Goal: Task Accomplishment & Management: Manage account settings

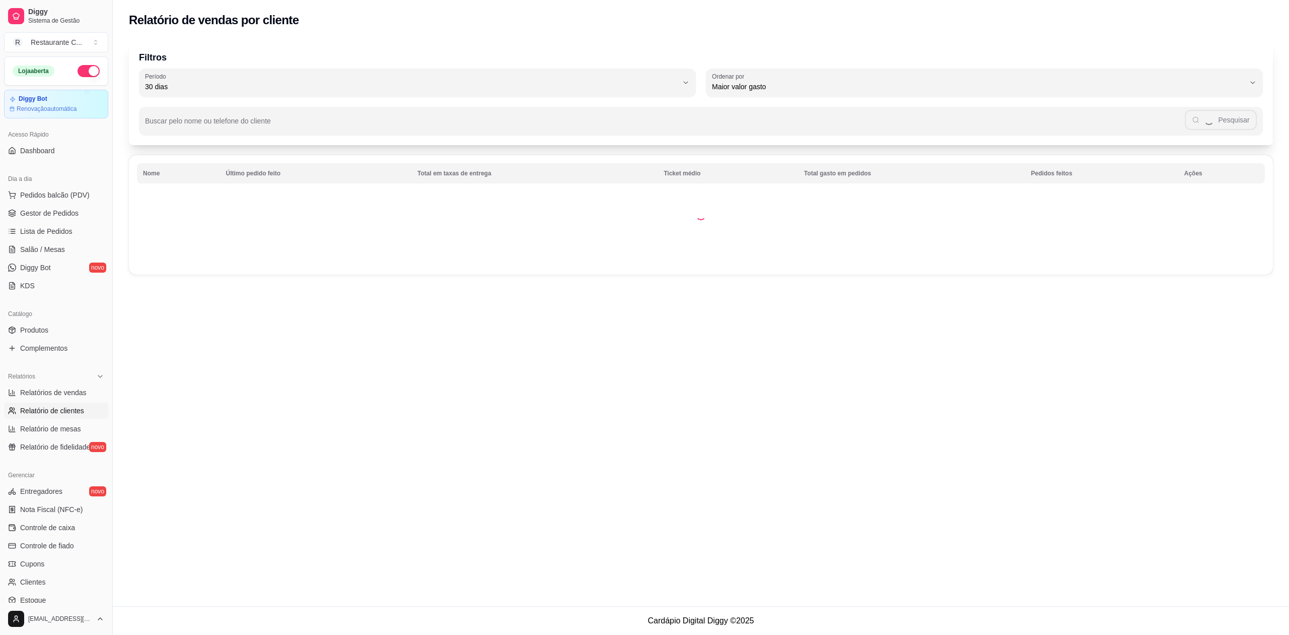
select select "30"
select select "HIGHEST_TOTAL_SPENT_WITH_ORDERS"
click at [73, 391] on span "Relatórios de vendas" at bounding box center [53, 392] width 66 height 10
select select "ALL"
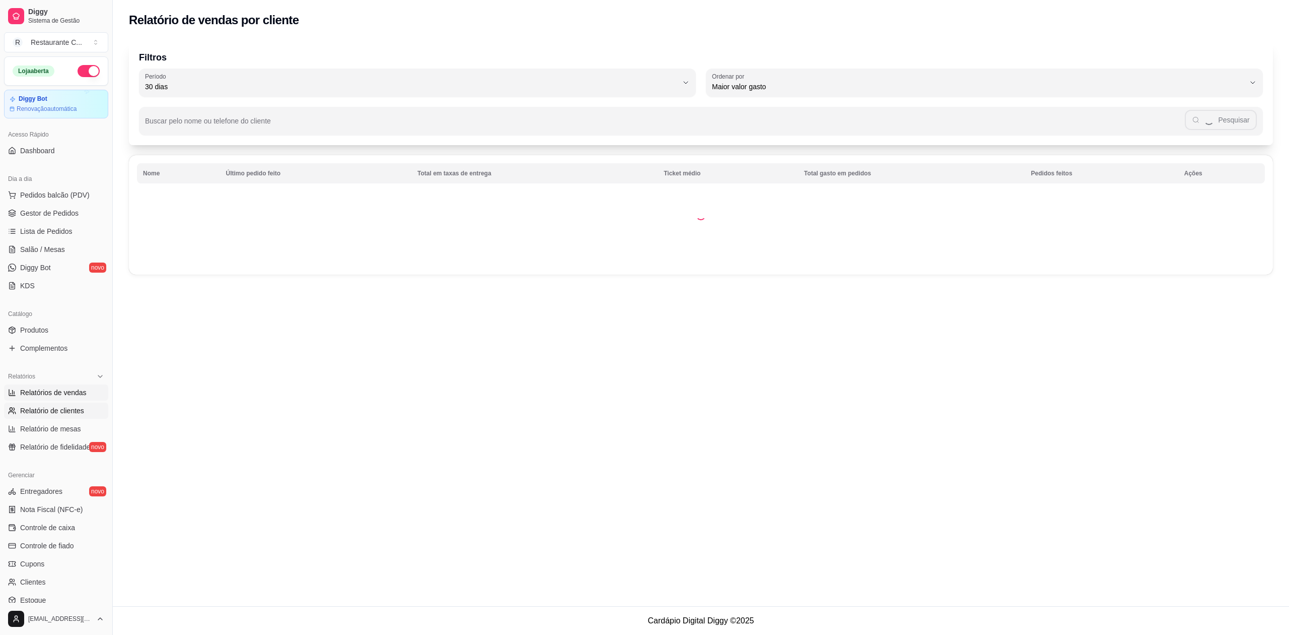
select select "0"
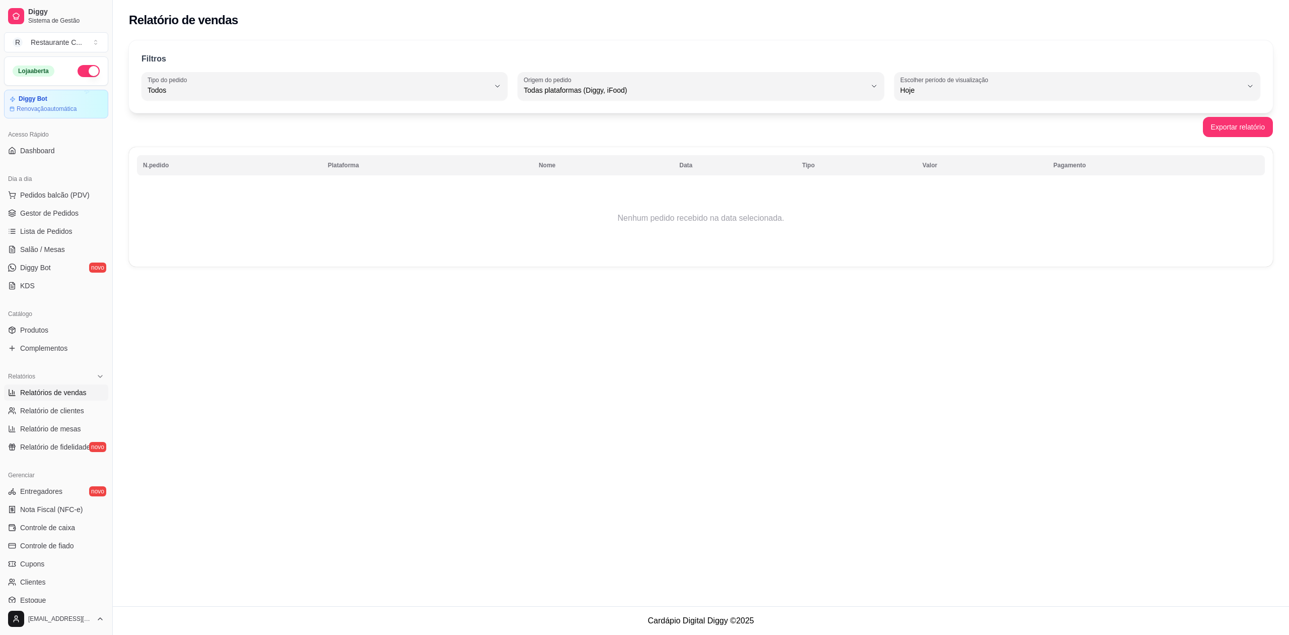
click at [72, 395] on span "Relatórios de vendas" at bounding box center [53, 392] width 66 height 10
click at [59, 214] on span "Gestor de Pedidos" at bounding box center [49, 213] width 58 height 10
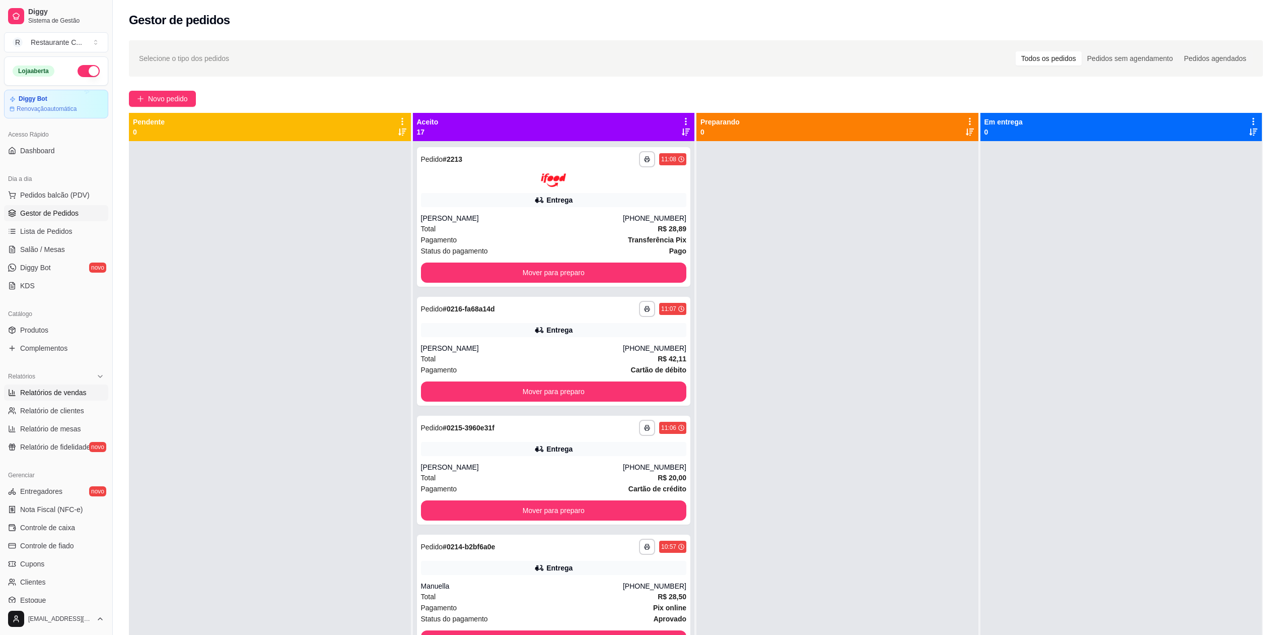
click at [67, 395] on span "Relatórios de vendas" at bounding box center [53, 392] width 66 height 10
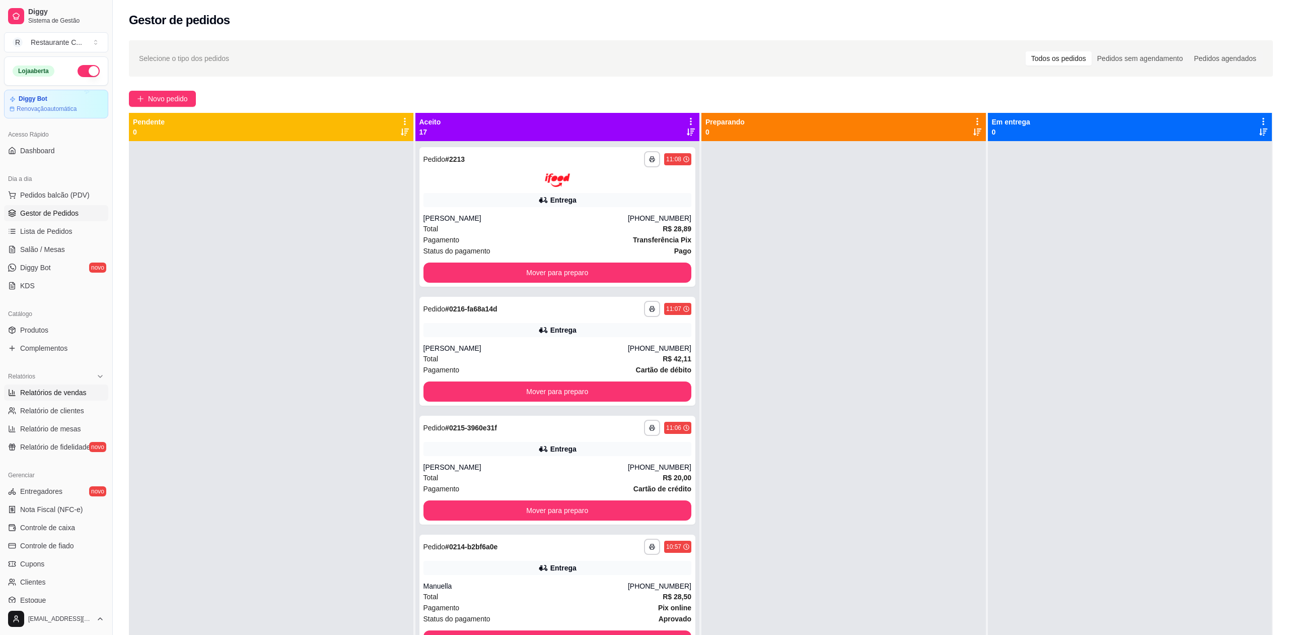
select select "ALL"
select select "0"
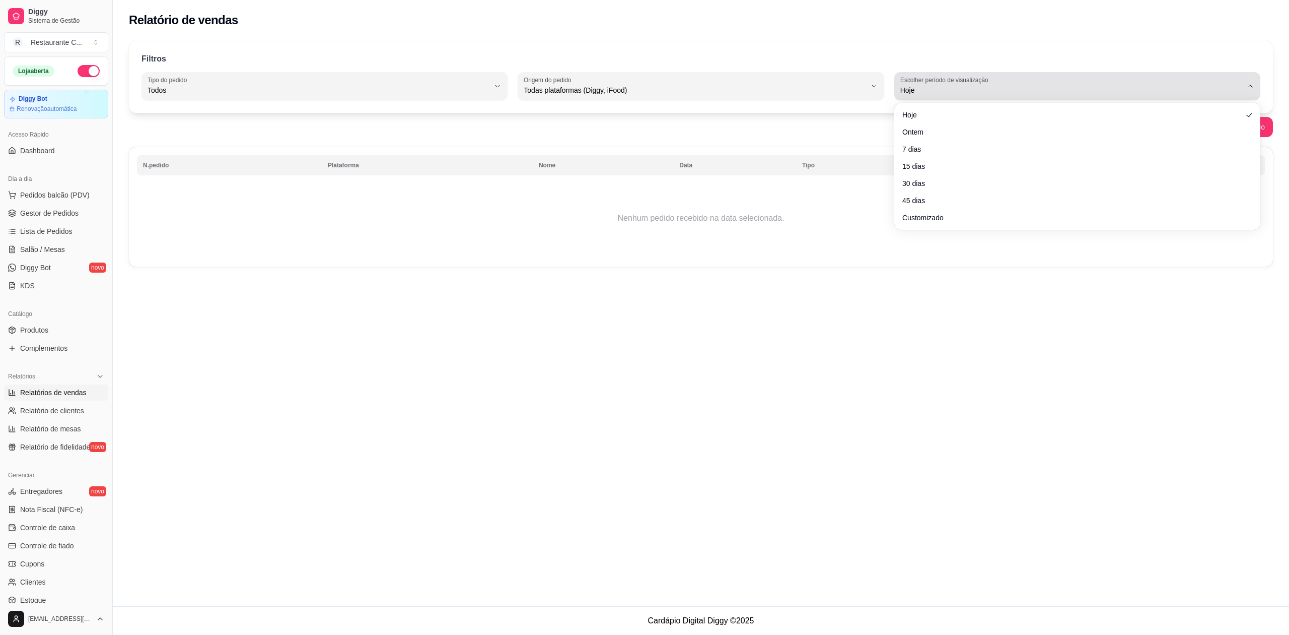
click at [949, 94] on span "Hoje" at bounding box center [1072, 90] width 342 height 10
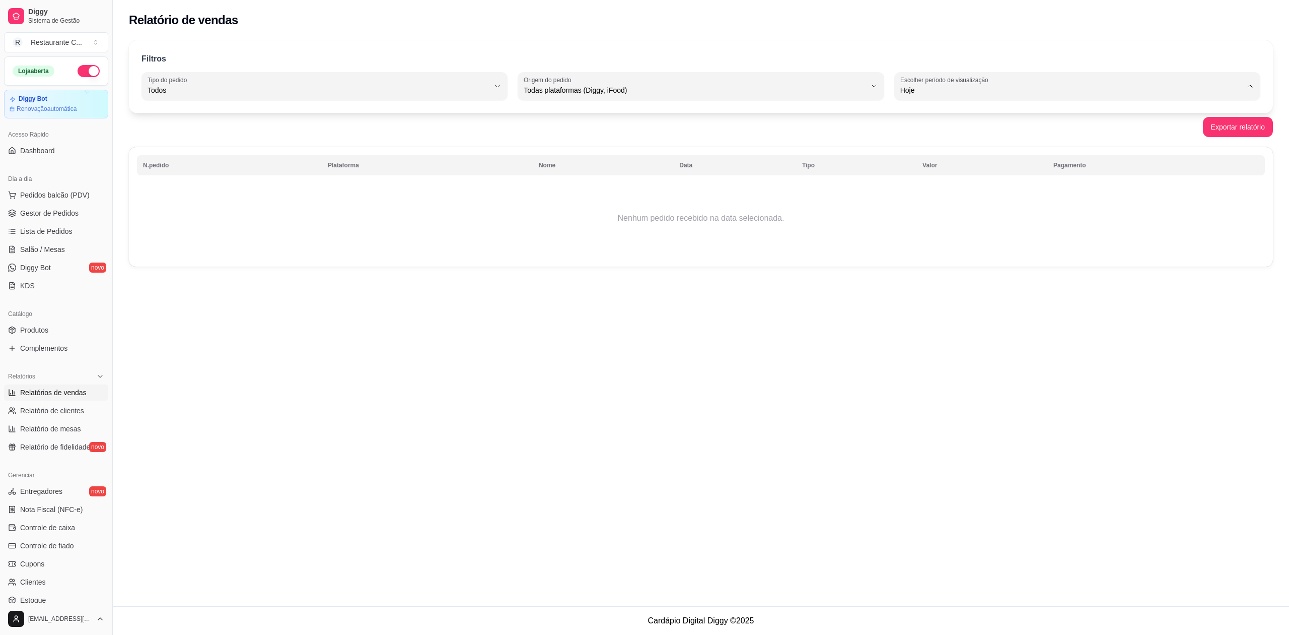
click at [930, 127] on span "Ontem" at bounding box center [1072, 131] width 326 height 10
type input "1"
select select "1"
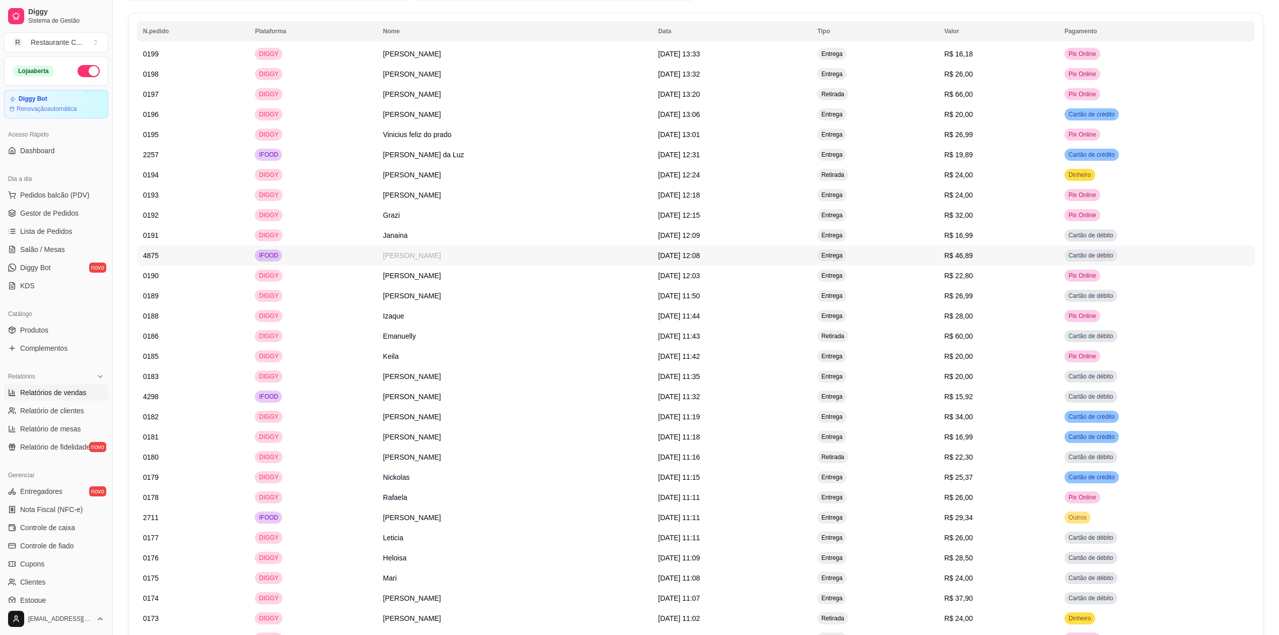
scroll to position [709, 0]
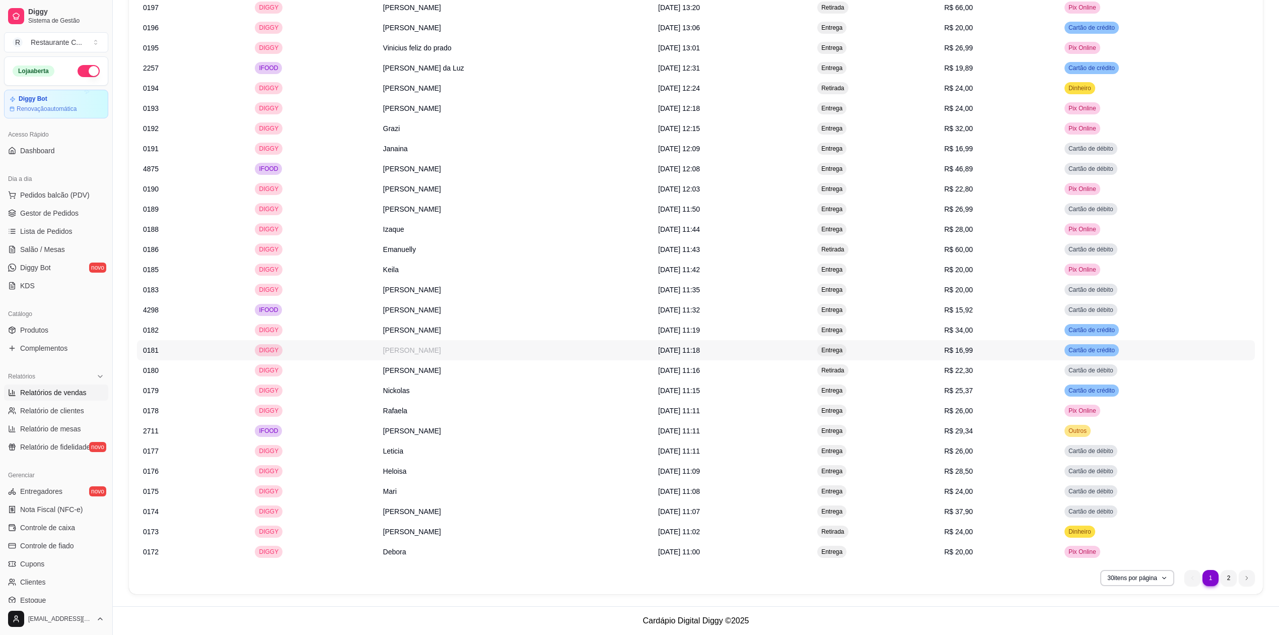
click at [214, 348] on td "0181" at bounding box center [193, 350] width 112 height 20
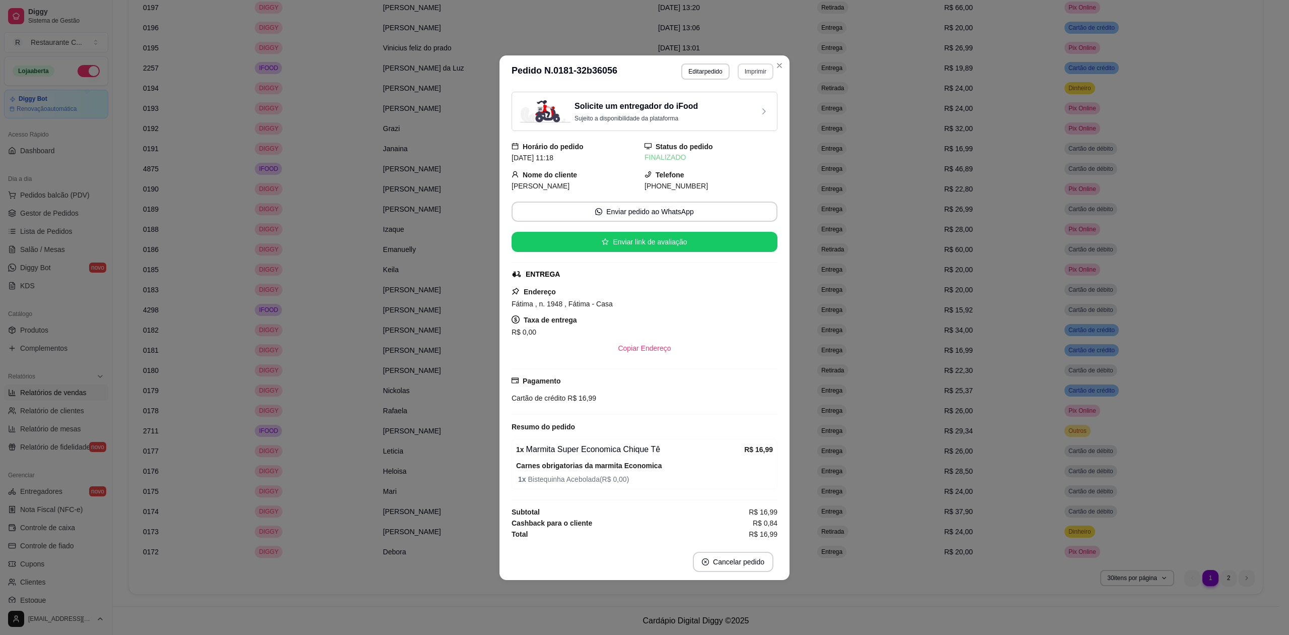
click at [756, 67] on button "Imprimir" at bounding box center [756, 71] width 36 height 16
click at [738, 105] on button "Delivery" at bounding box center [738, 111] width 71 height 16
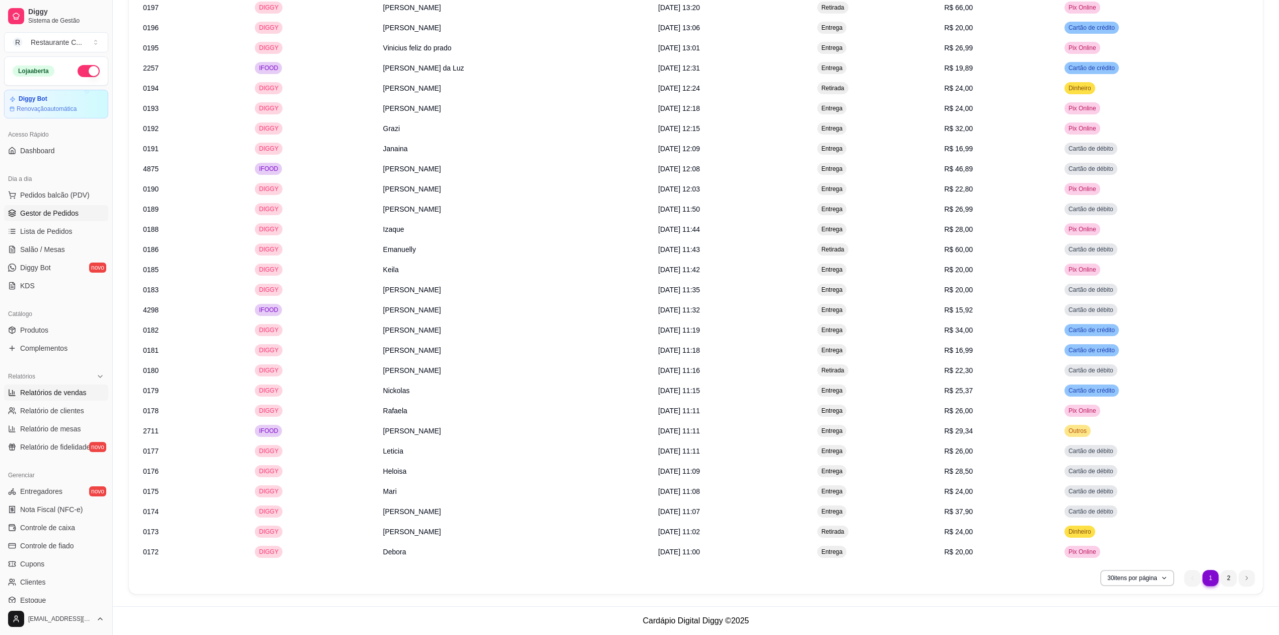
click at [54, 214] on span "Gestor de Pedidos" at bounding box center [49, 213] width 58 height 10
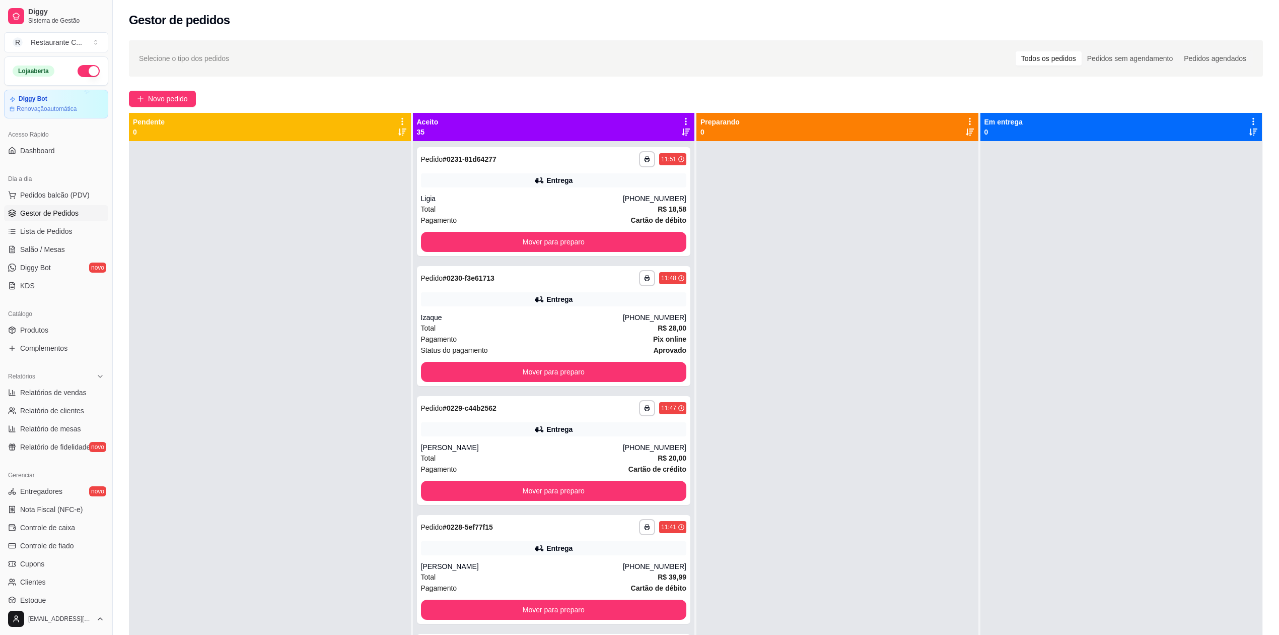
click at [63, 214] on span "Gestor de Pedidos" at bounding box center [49, 213] width 58 height 10
click at [56, 348] on span "Complementos" at bounding box center [43, 348] width 47 height 10
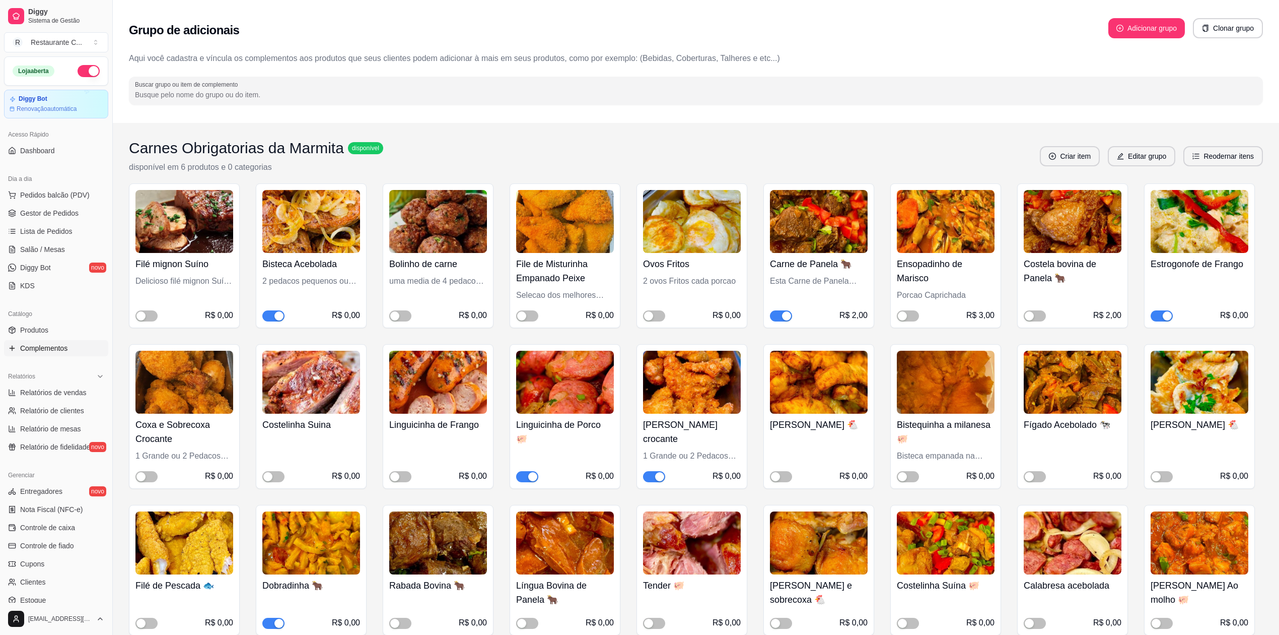
click at [277, 317] on div "button" at bounding box center [278, 315] width 9 height 9
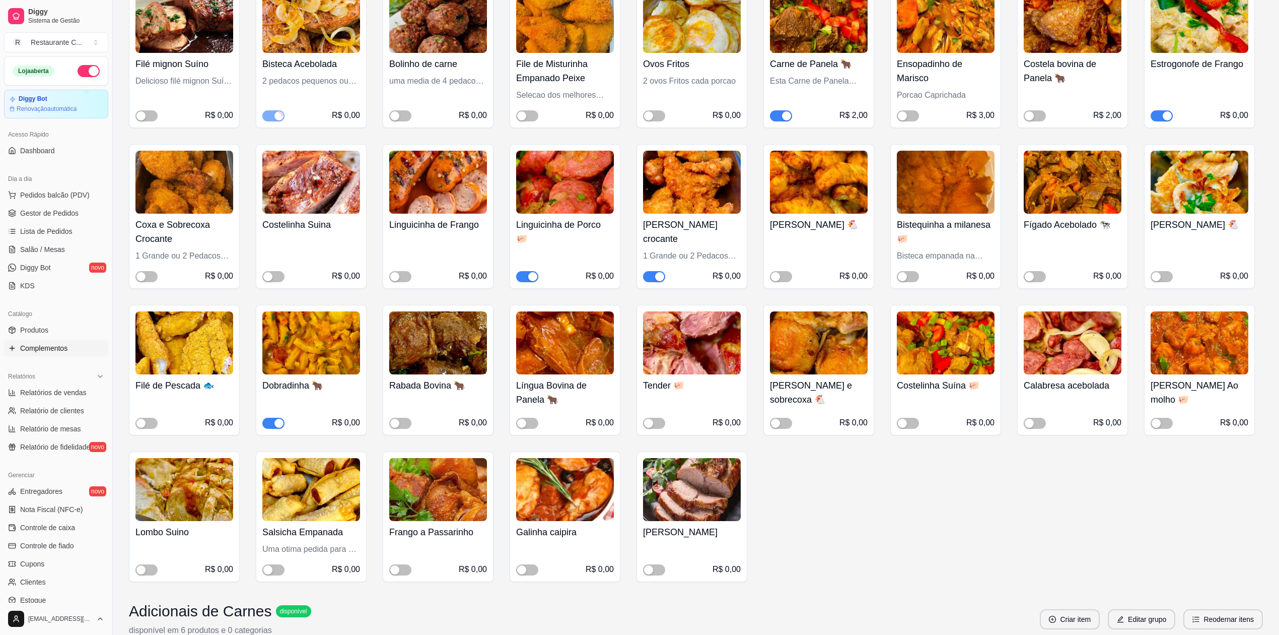
scroll to position [201, 0]
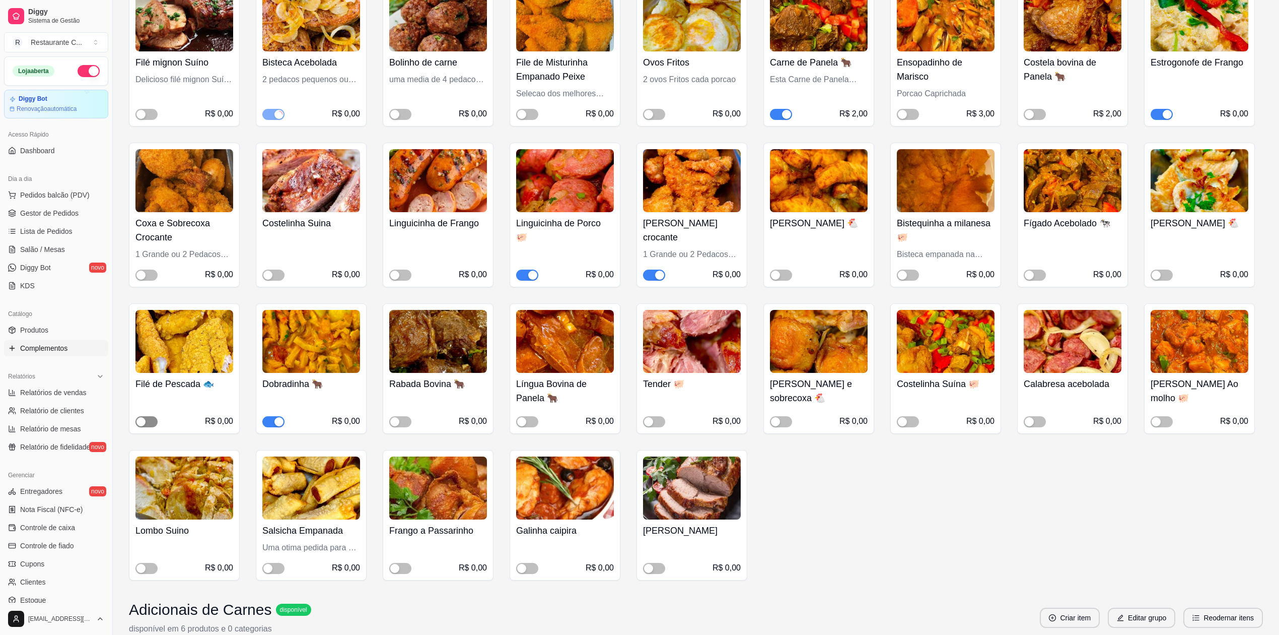
click at [144, 418] on div "button" at bounding box center [140, 421] width 9 height 9
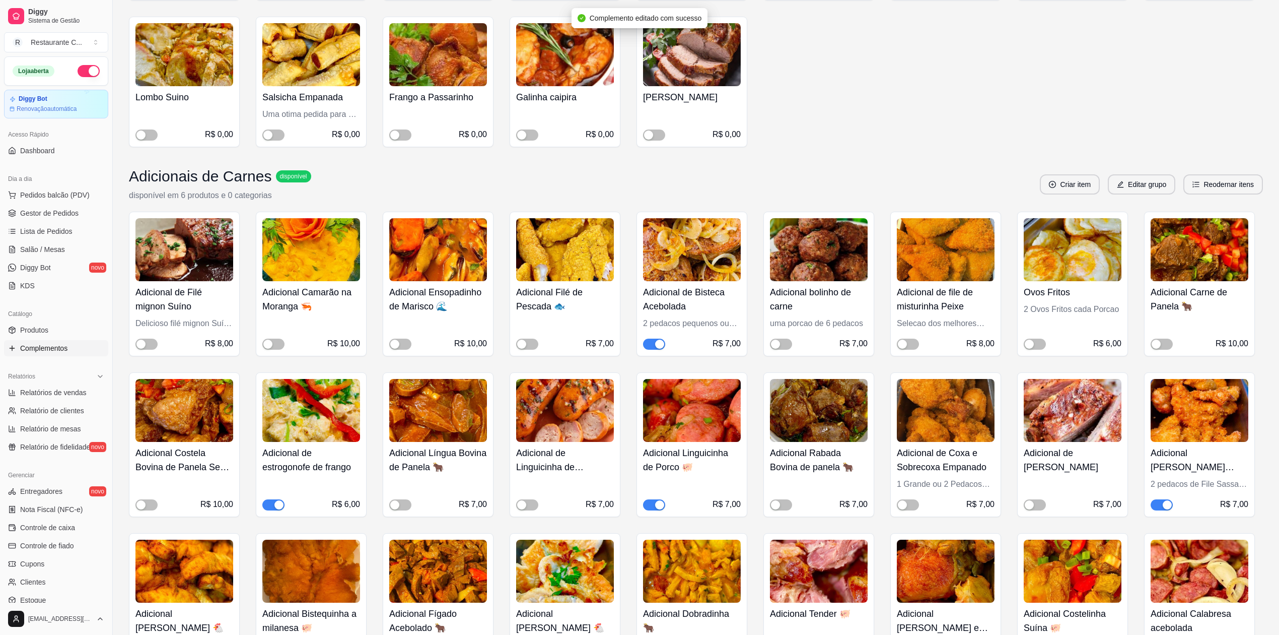
scroll to position [738, 0]
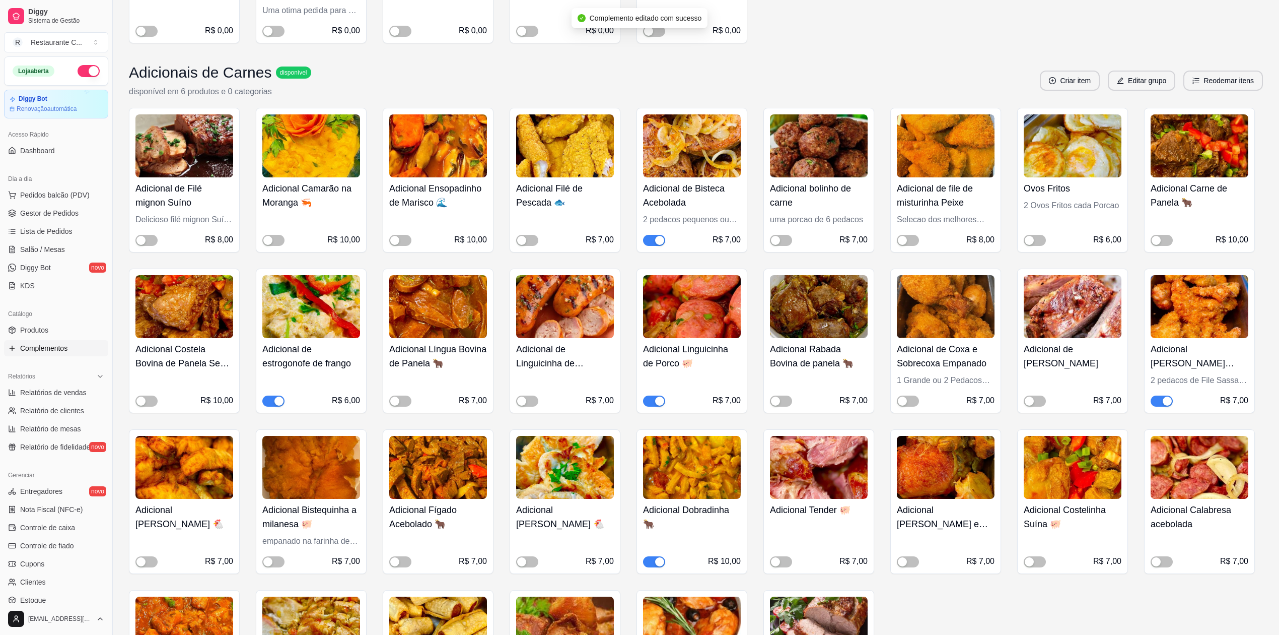
click at [654, 238] on span "button" at bounding box center [654, 240] width 22 height 11
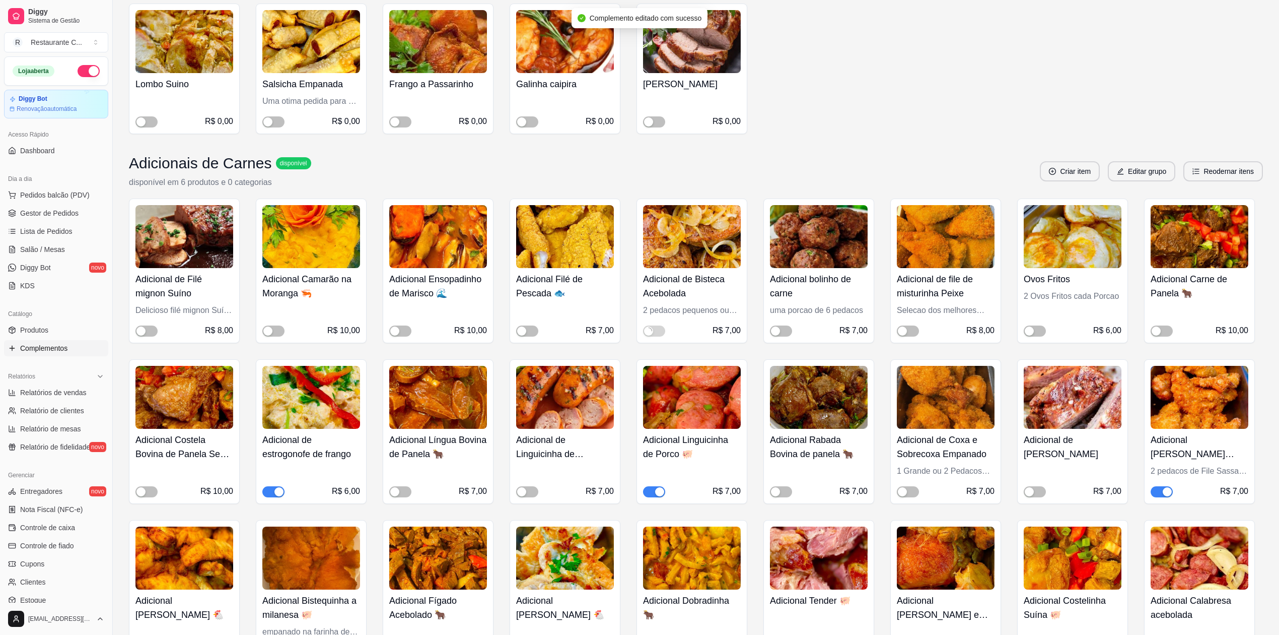
scroll to position [671, 0]
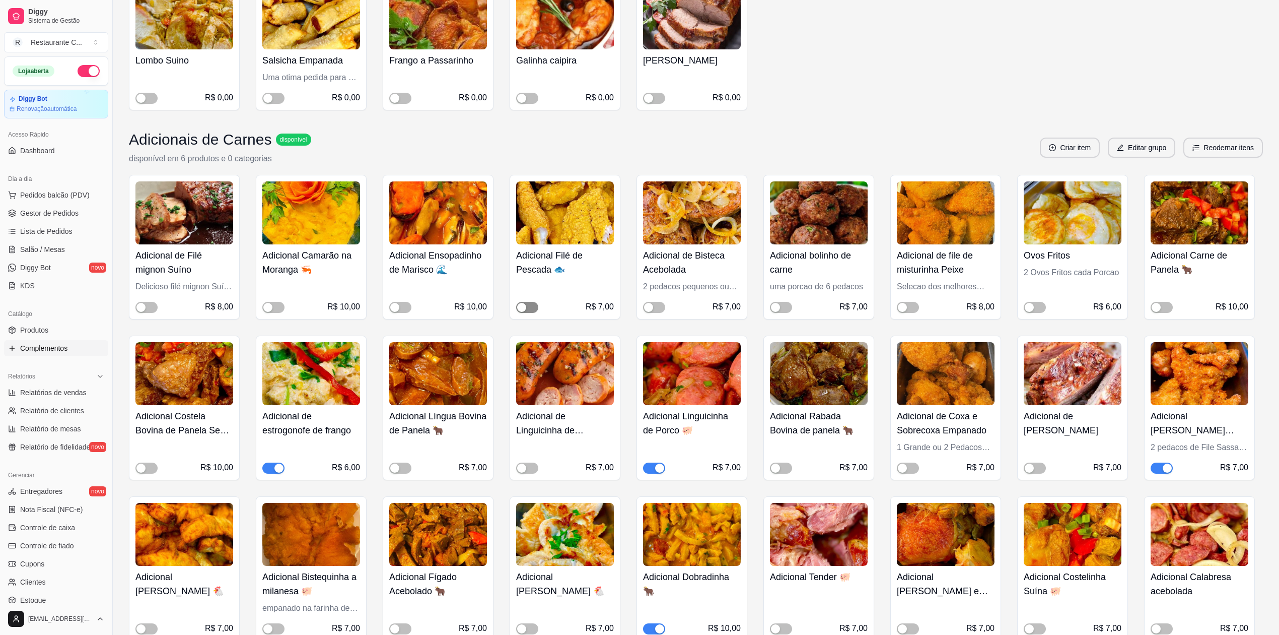
click at [528, 306] on span "button" at bounding box center [527, 307] width 22 height 11
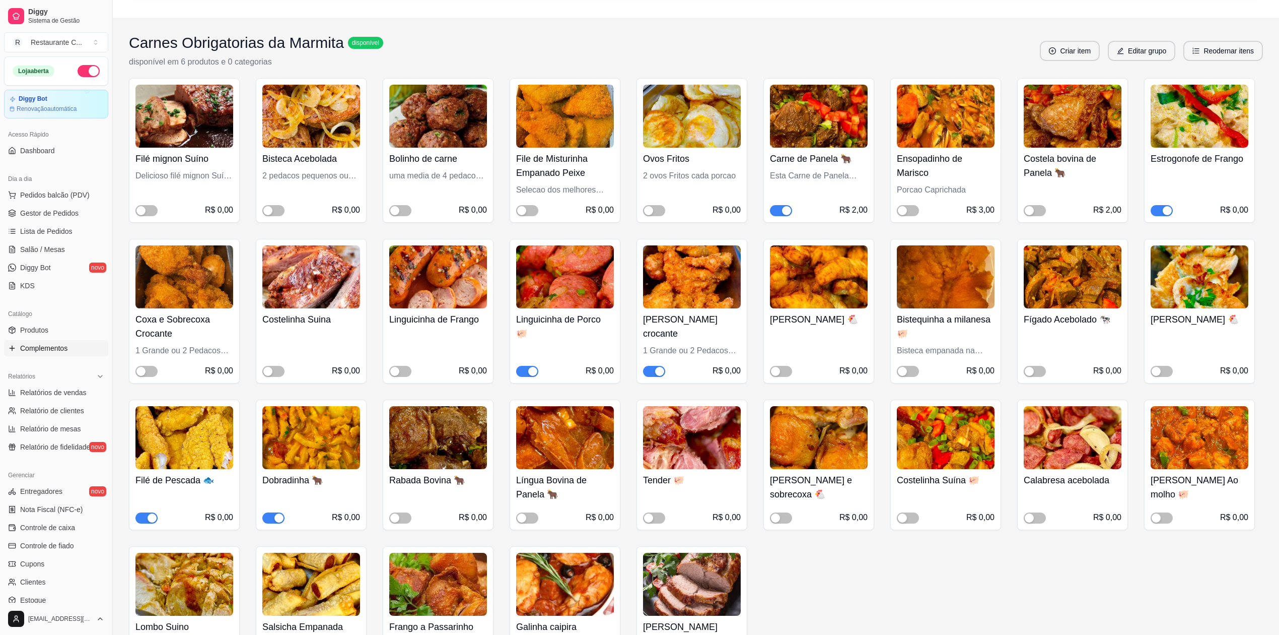
scroll to position [0, 0]
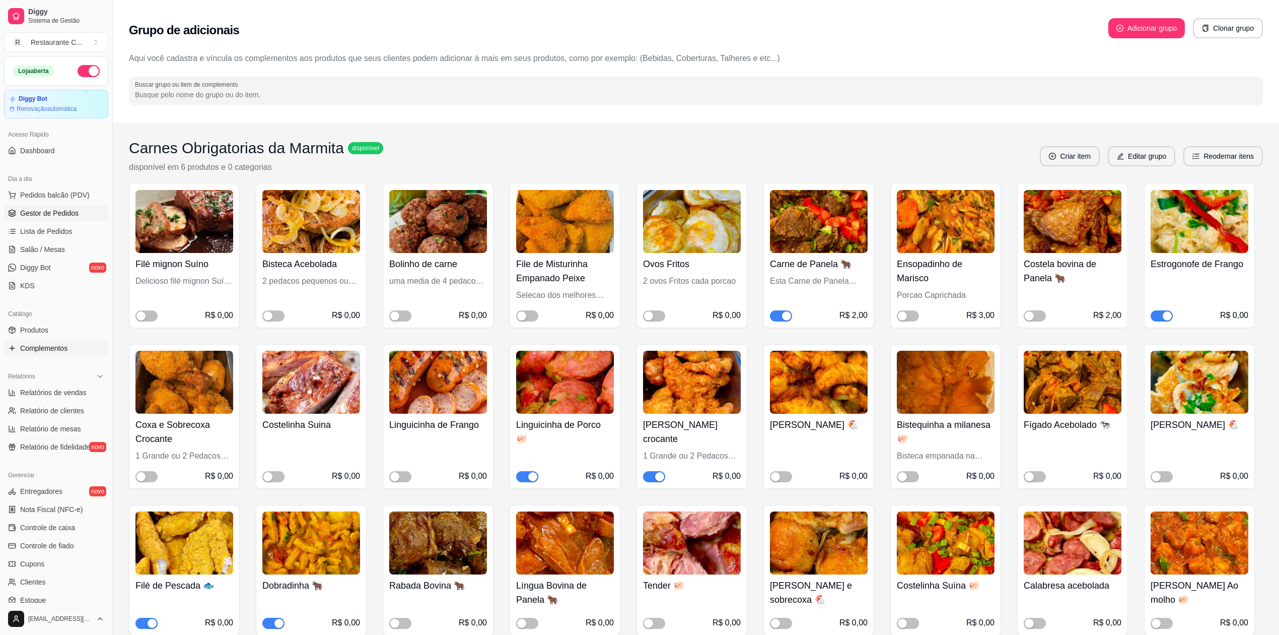
click at [54, 208] on link "Gestor de Pedidos" at bounding box center [56, 213] width 104 height 16
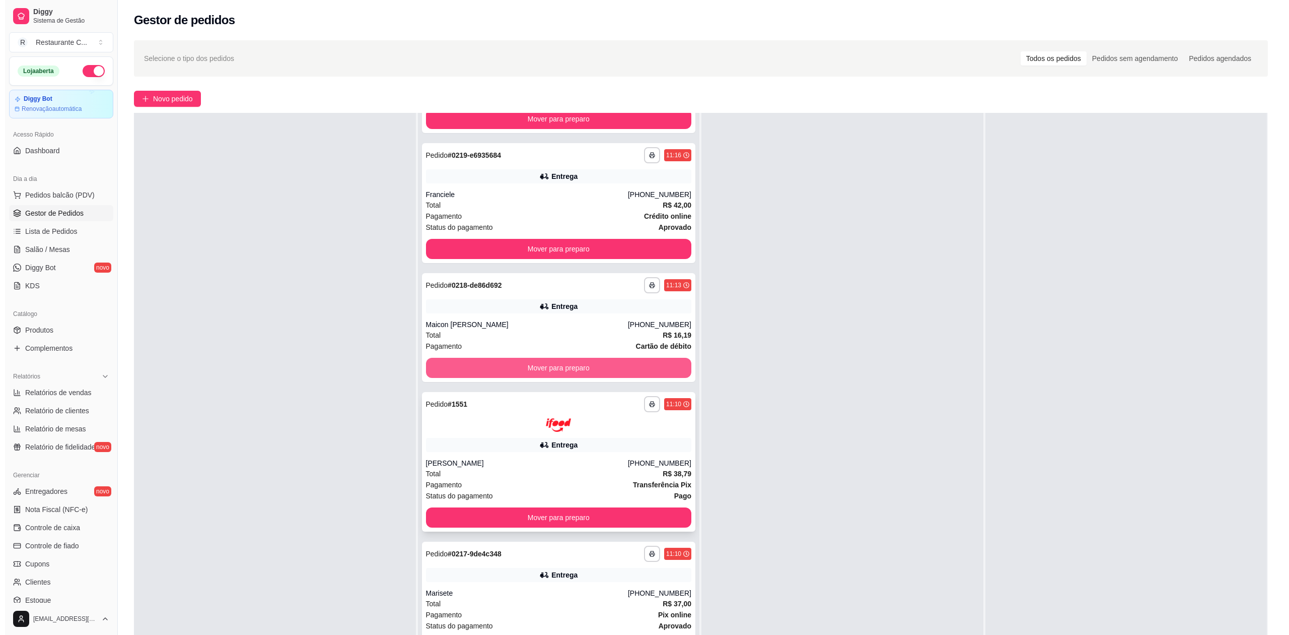
scroll to position [1746, 0]
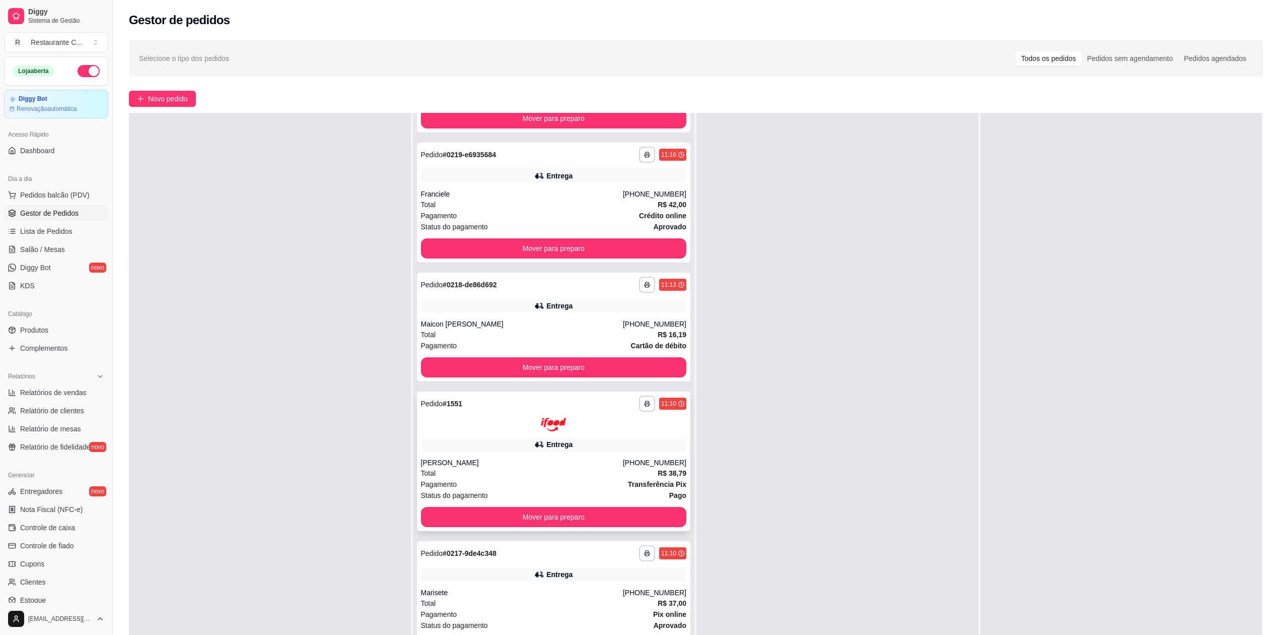
click at [487, 430] on div at bounding box center [554, 425] width 266 height 14
click at [470, 615] on div "Pagamento Pix online" at bounding box center [554, 613] width 266 height 11
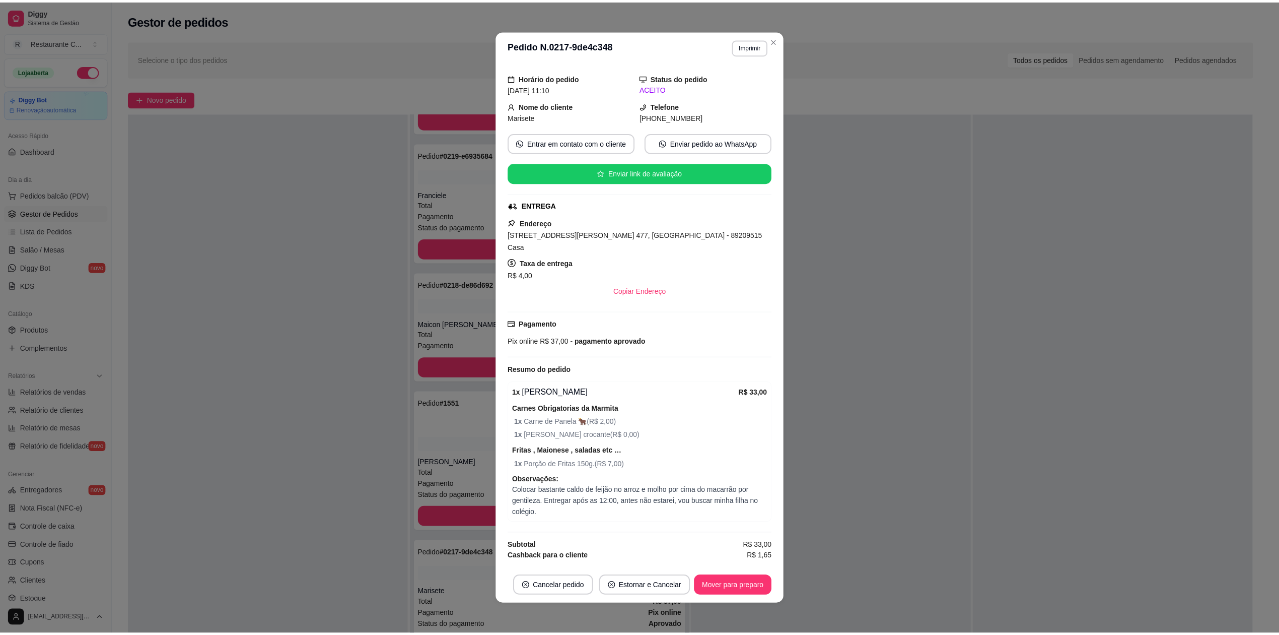
scroll to position [80, 0]
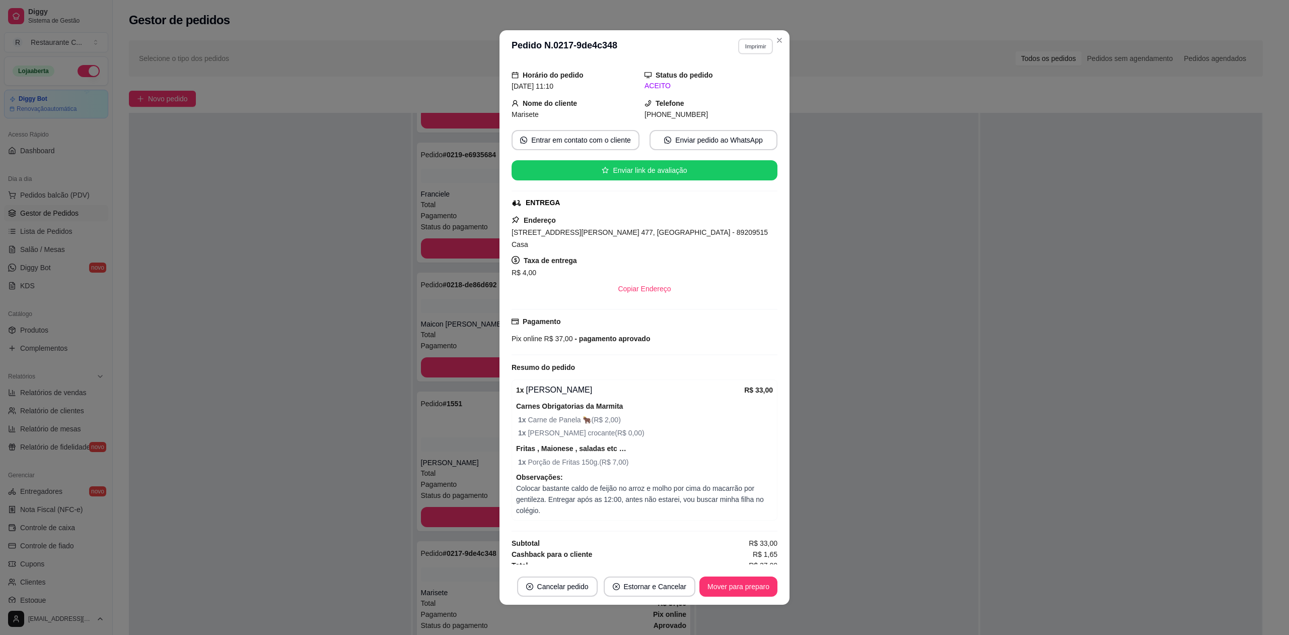
click at [746, 44] on button "Imprimir" at bounding box center [755, 46] width 35 height 16
click at [725, 81] on button "Delivery" at bounding box center [733, 82] width 71 height 16
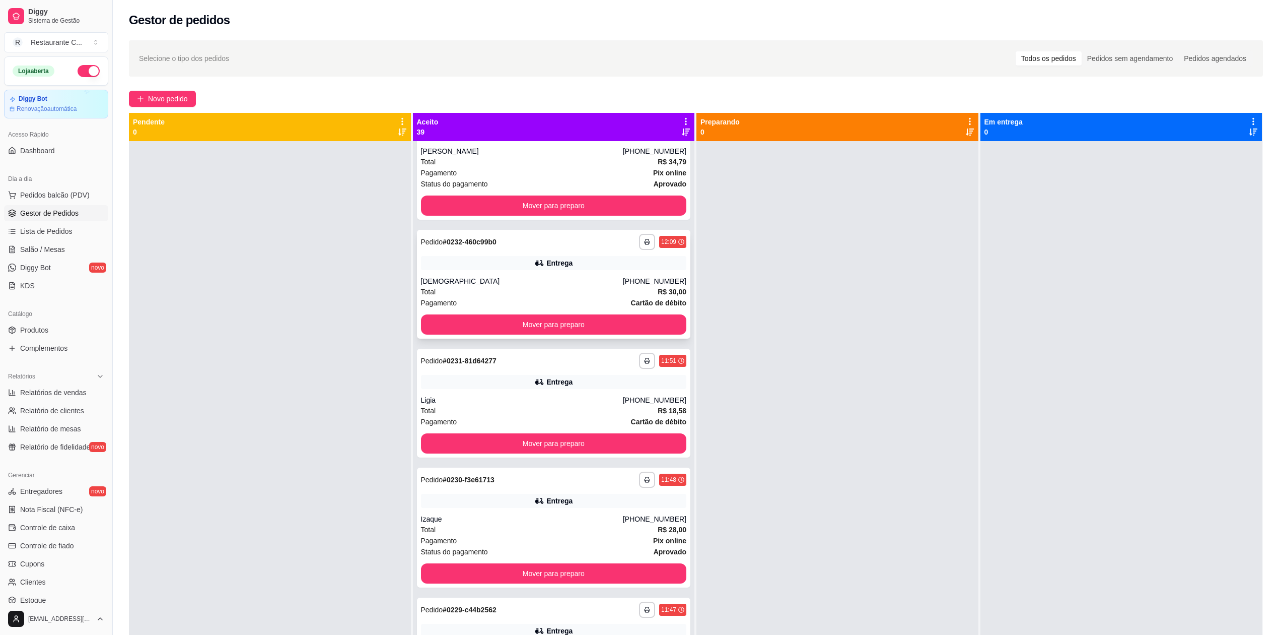
scroll to position [0, 0]
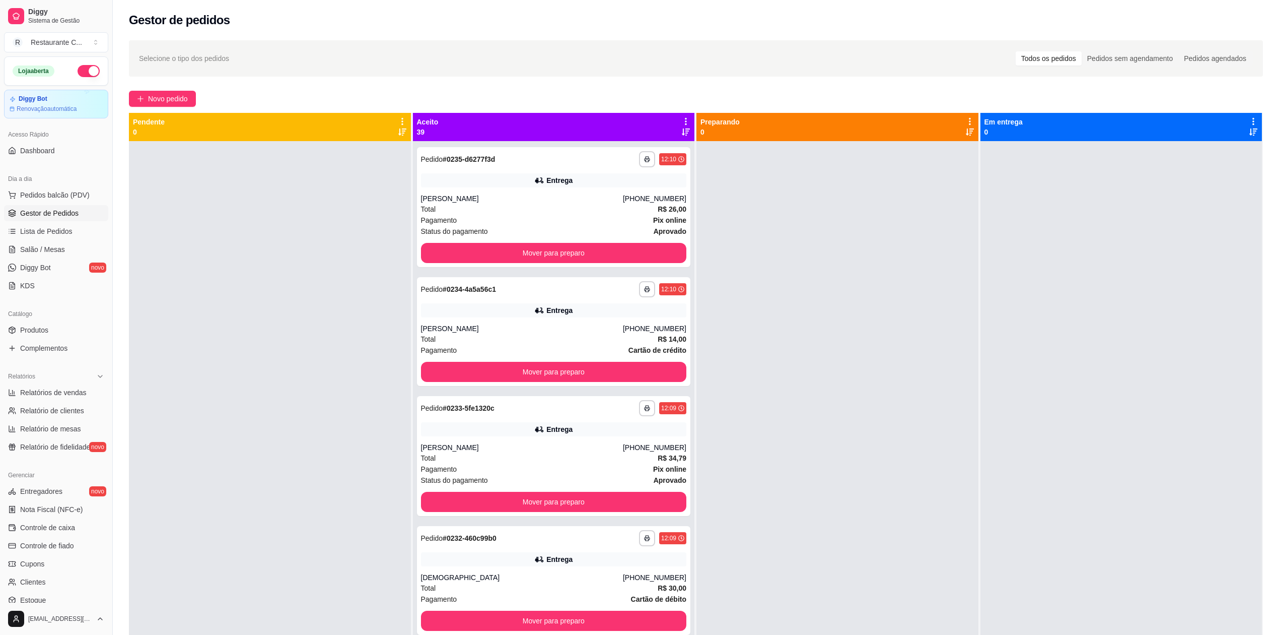
drag, startPoint x: 1288, startPoint y: 274, endPoint x: 851, endPoint y: 244, distance: 437.7
click at [851, 244] on div at bounding box center [838, 458] width 282 height 635
drag, startPoint x: 1004, startPoint y: 270, endPoint x: 965, endPoint y: 268, distance: 38.8
click at [999, 274] on div at bounding box center [1122, 458] width 282 height 635
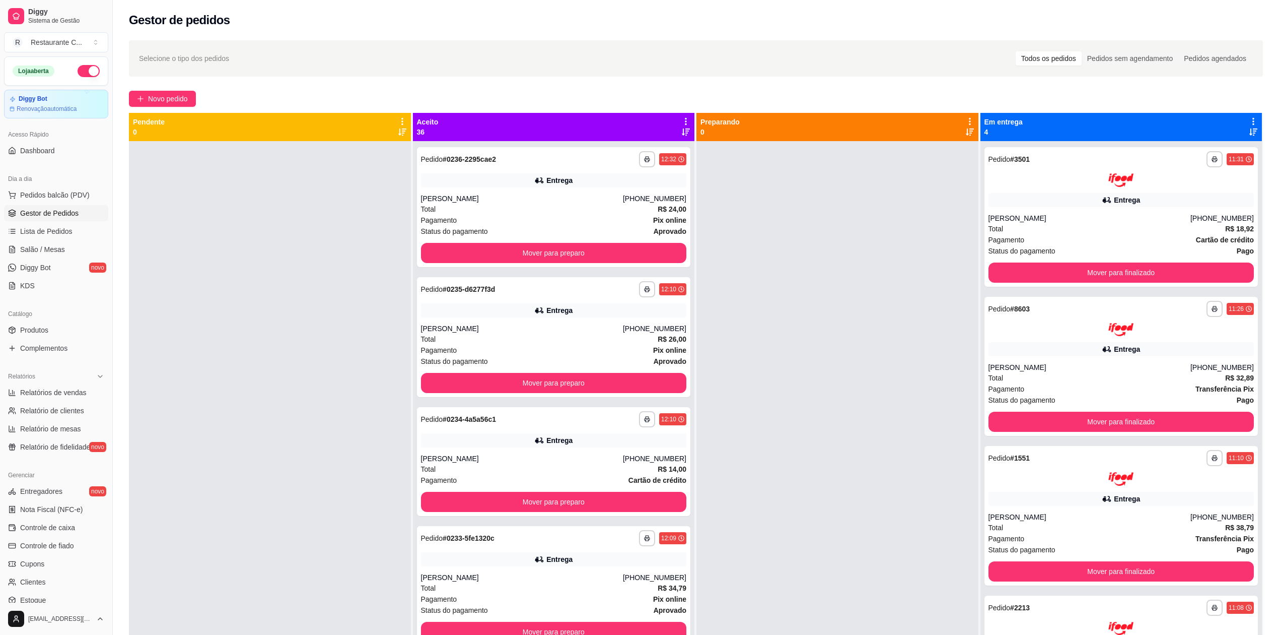
click at [682, 117] on icon at bounding box center [685, 121] width 9 height 9
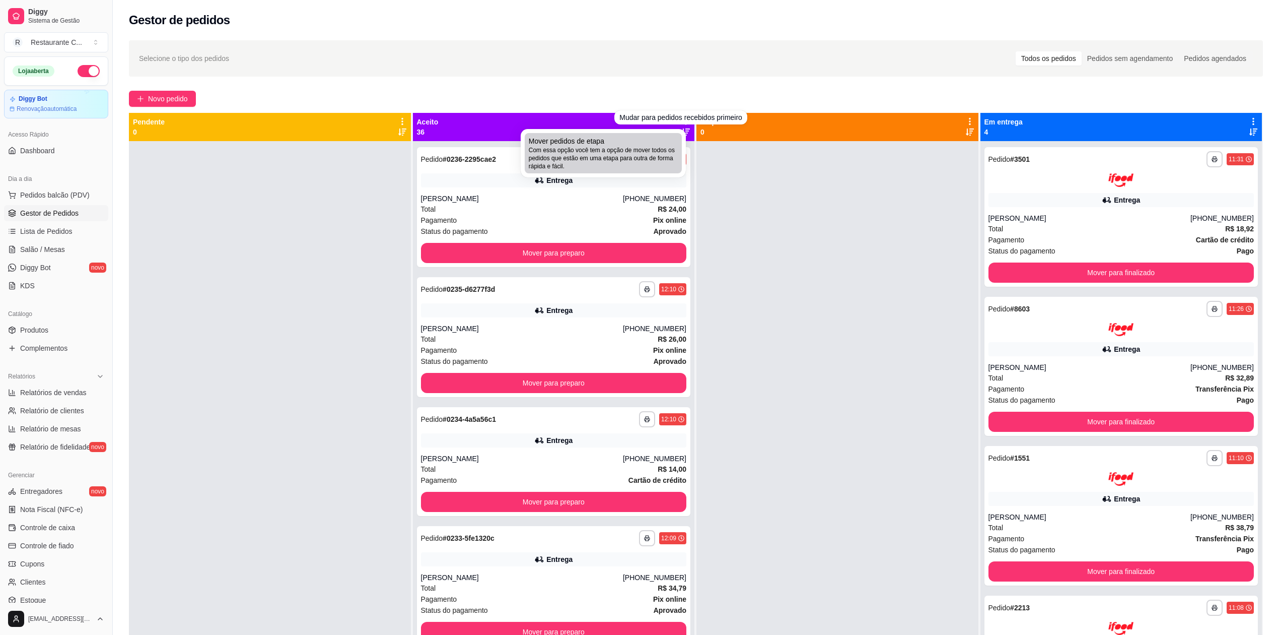
click at [645, 148] on span "Com essa opção você tem a opção de mover todos os pedidos que estão em uma etap…" at bounding box center [603, 158] width 149 height 24
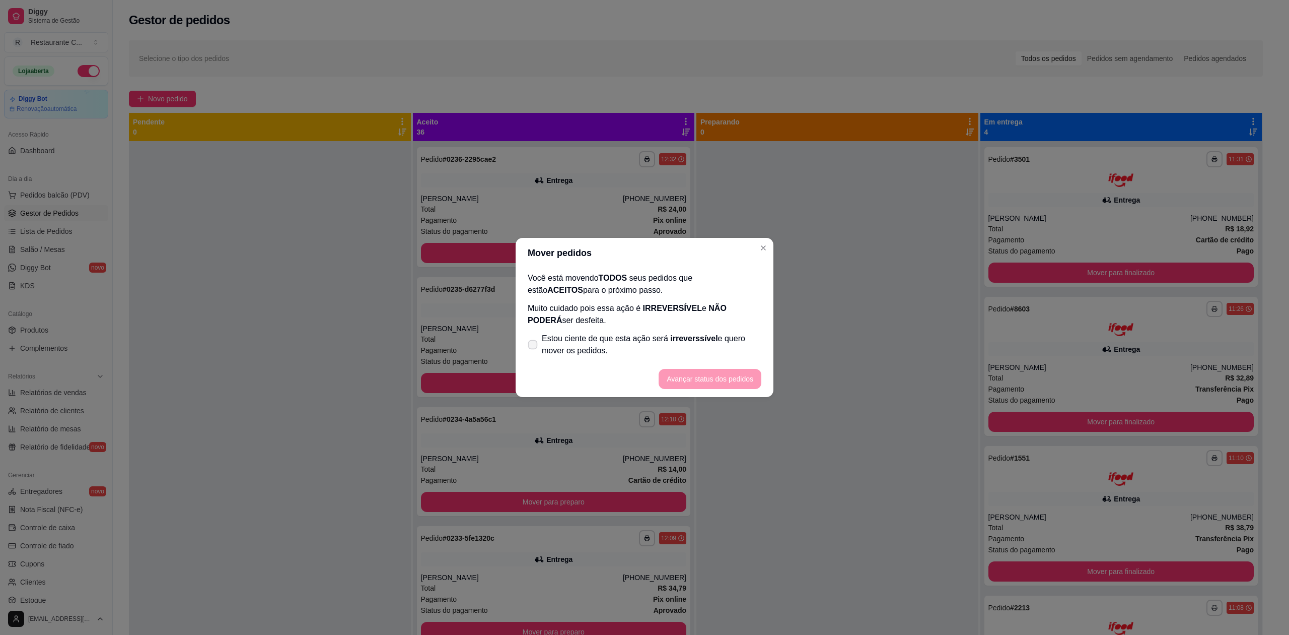
click at [529, 349] on span at bounding box center [533, 345] width 10 height 10
click at [529, 349] on input "Estou ciente de que esta ação será irreverssível e quero mover os pedidos." at bounding box center [530, 350] width 7 height 7
checkbox input "true"
click at [685, 381] on button "Avançar status dos pedidos" at bounding box center [710, 379] width 103 height 20
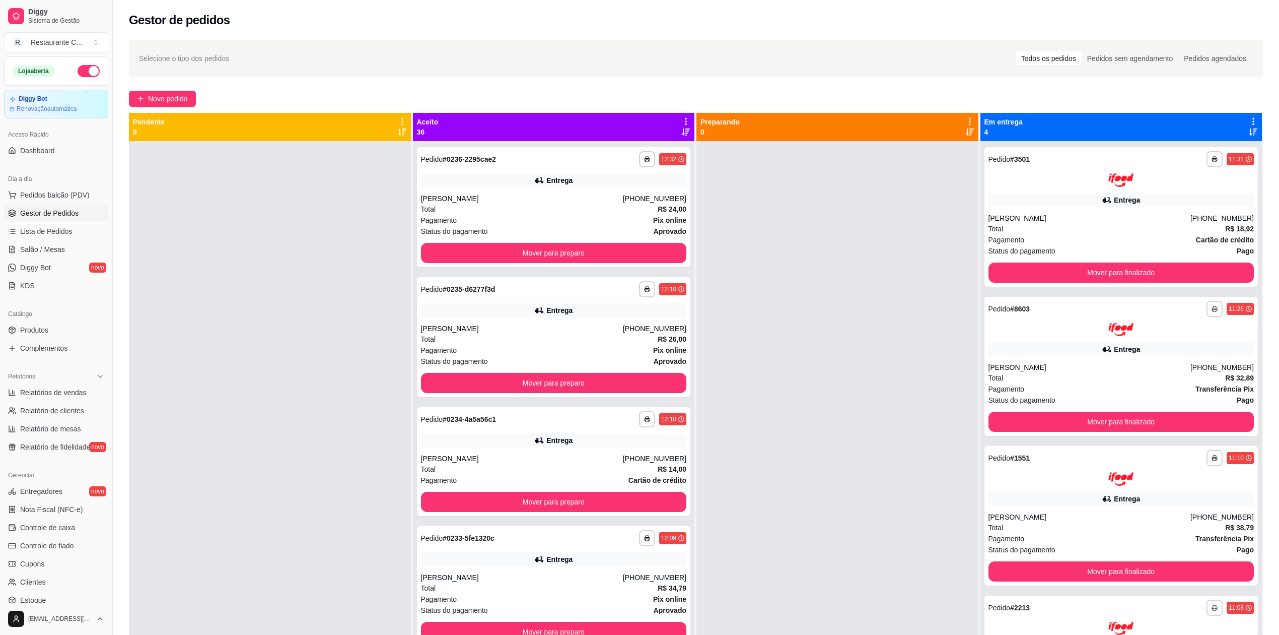
click at [682, 119] on icon at bounding box center [685, 121] width 9 height 9
drag, startPoint x: 296, startPoint y: 254, endPoint x: 302, endPoint y: 237, distance: 18.2
click at [296, 252] on div at bounding box center [270, 458] width 282 height 635
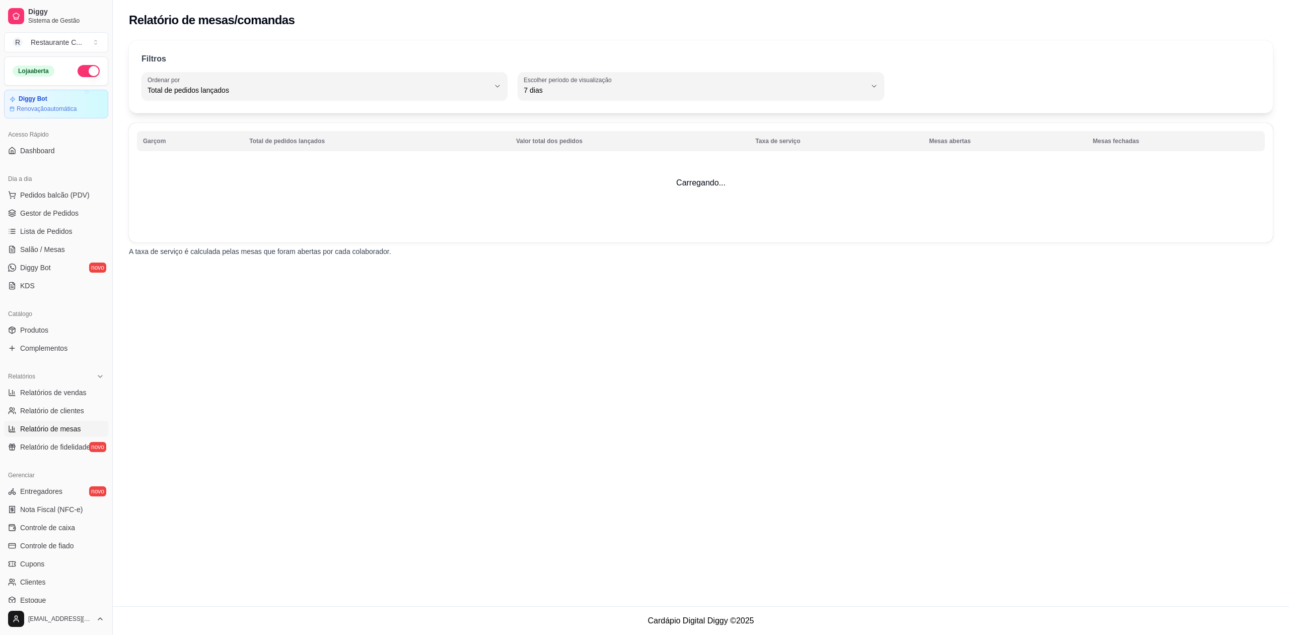
click at [67, 408] on span "Relatório de clientes" at bounding box center [52, 410] width 64 height 10
select select "30"
select select "HIGHEST_TOTAL_SPENT_WITH_ORDERS"
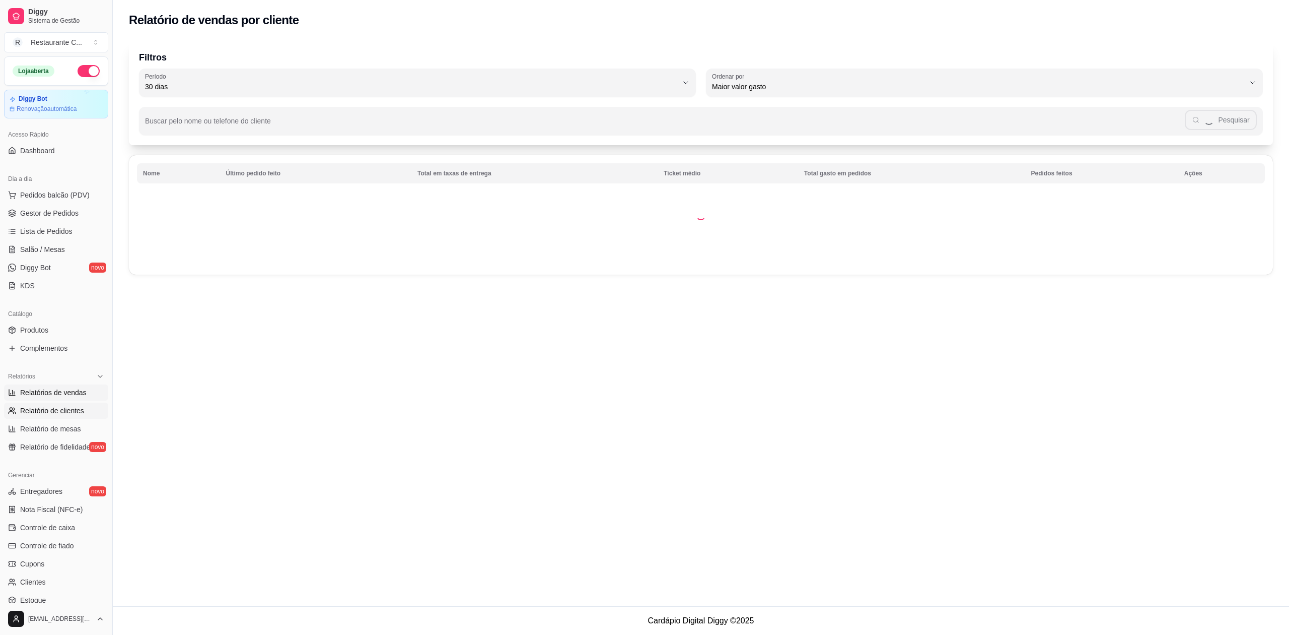
click at [77, 386] on link "Relatórios de vendas" at bounding box center [56, 392] width 104 height 16
select select "ALL"
select select "0"
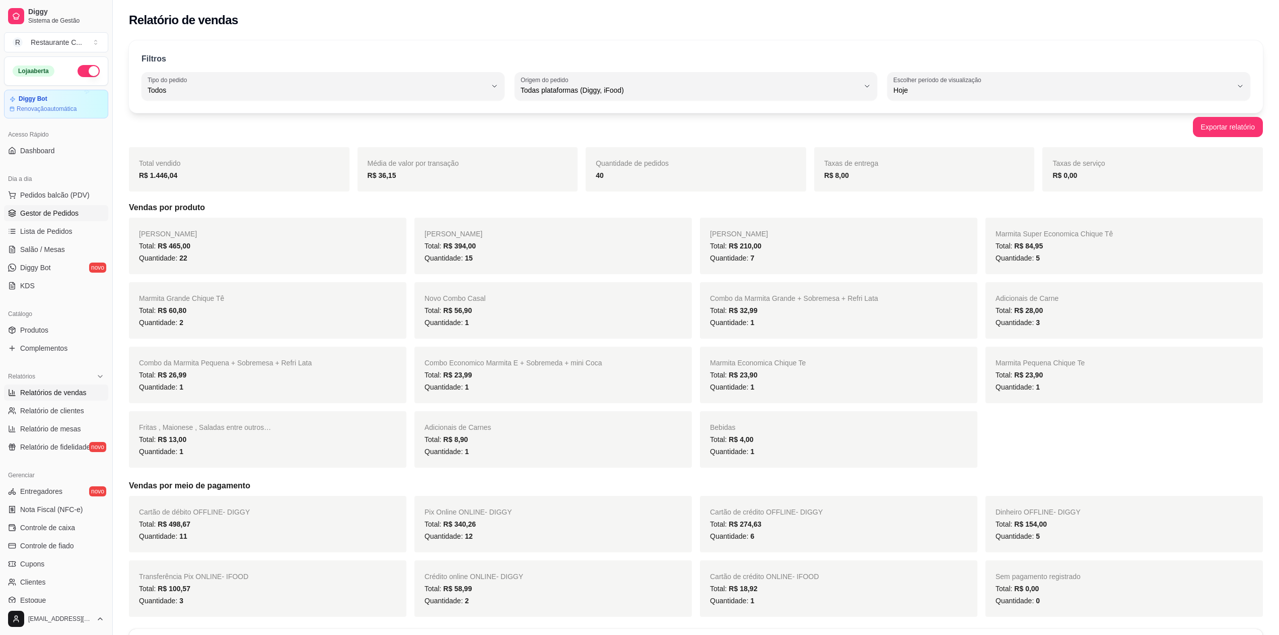
click at [65, 210] on span "Gestor de Pedidos" at bounding box center [49, 213] width 58 height 10
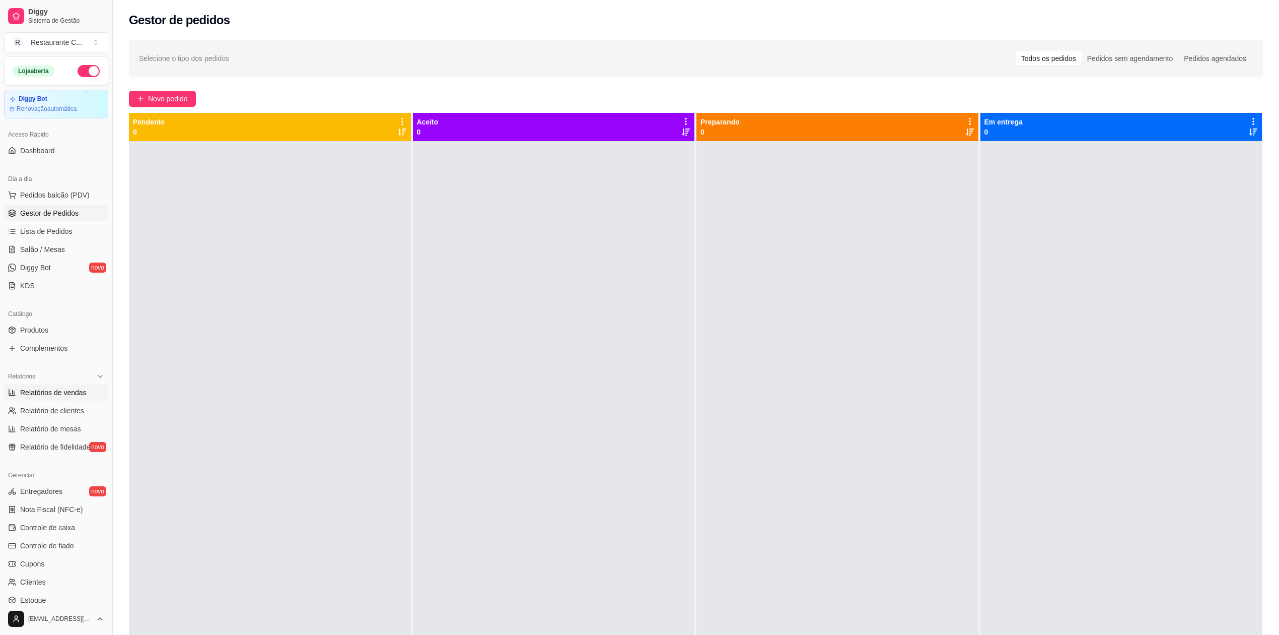
click at [66, 389] on span "Relatórios de vendas" at bounding box center [53, 392] width 66 height 10
select select "ALL"
select select "0"
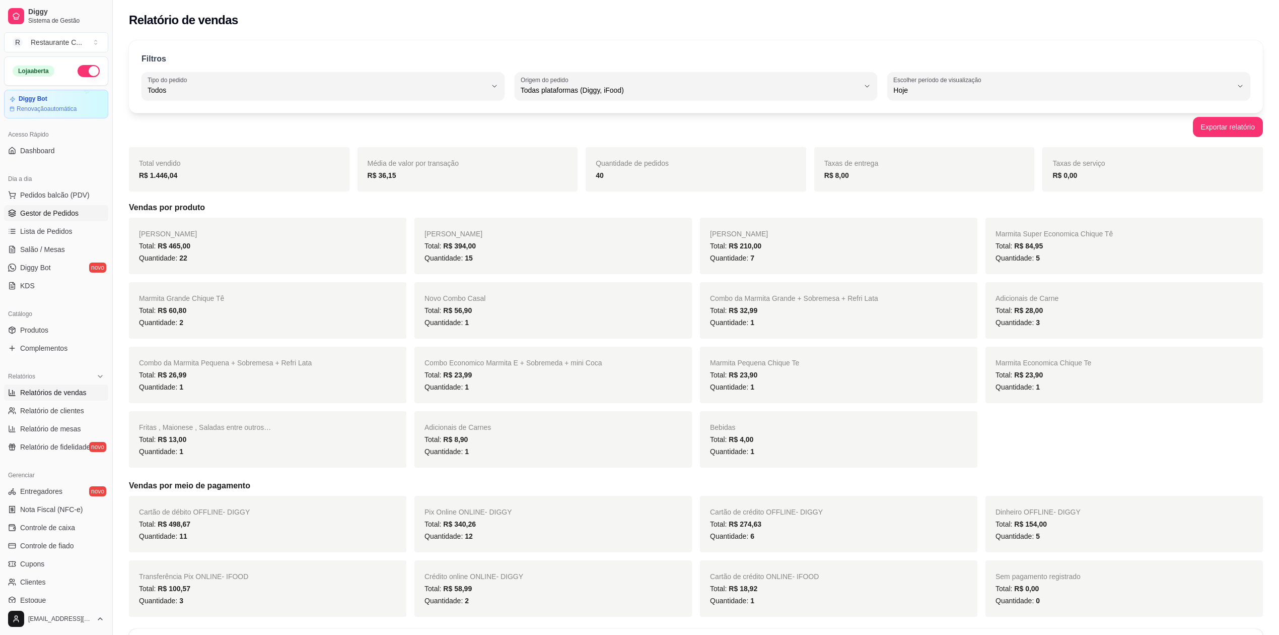
click at [66, 215] on span "Gestor de Pedidos" at bounding box center [49, 213] width 58 height 10
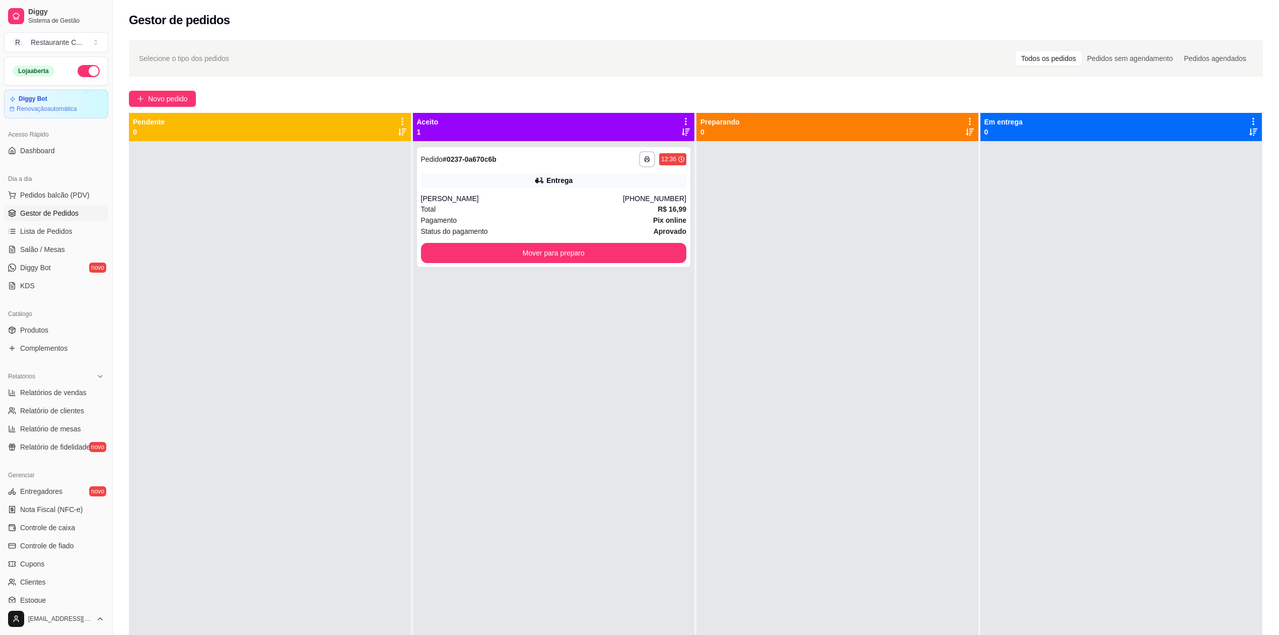
click at [1208, 241] on div at bounding box center [1122, 458] width 282 height 635
click at [1267, 370] on div "**********" at bounding box center [696, 396] width 1166 height 725
click at [44, 398] on link "Relatórios de vendas" at bounding box center [56, 392] width 104 height 16
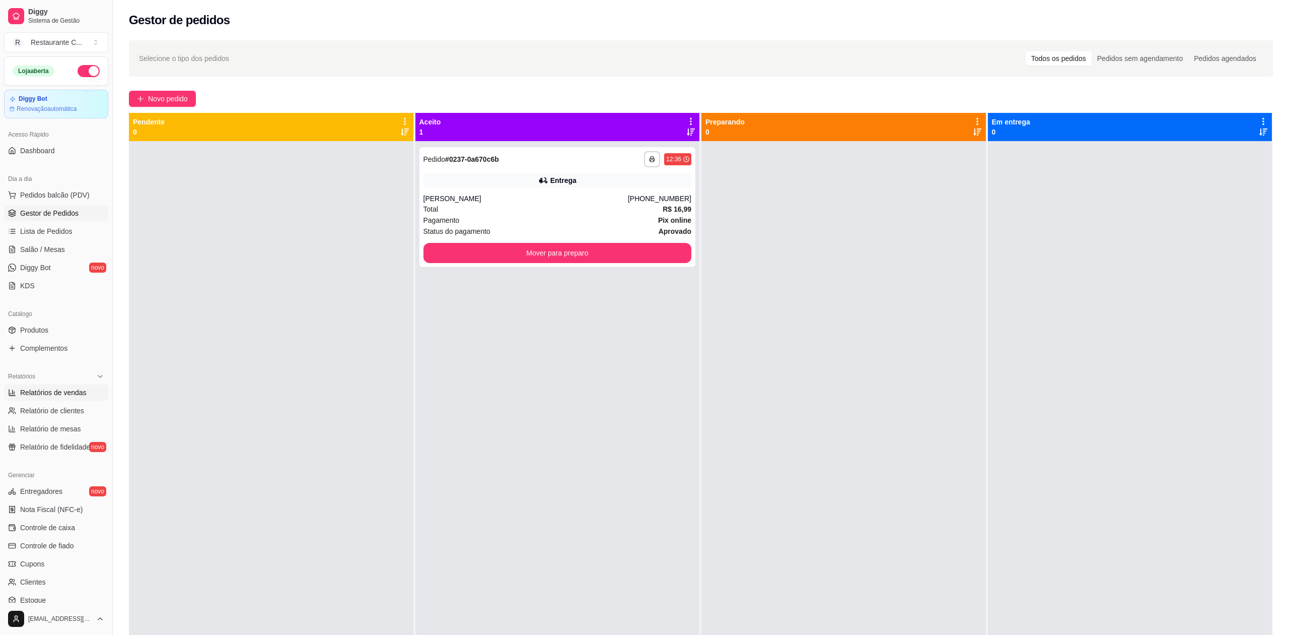
select select "ALL"
select select "0"
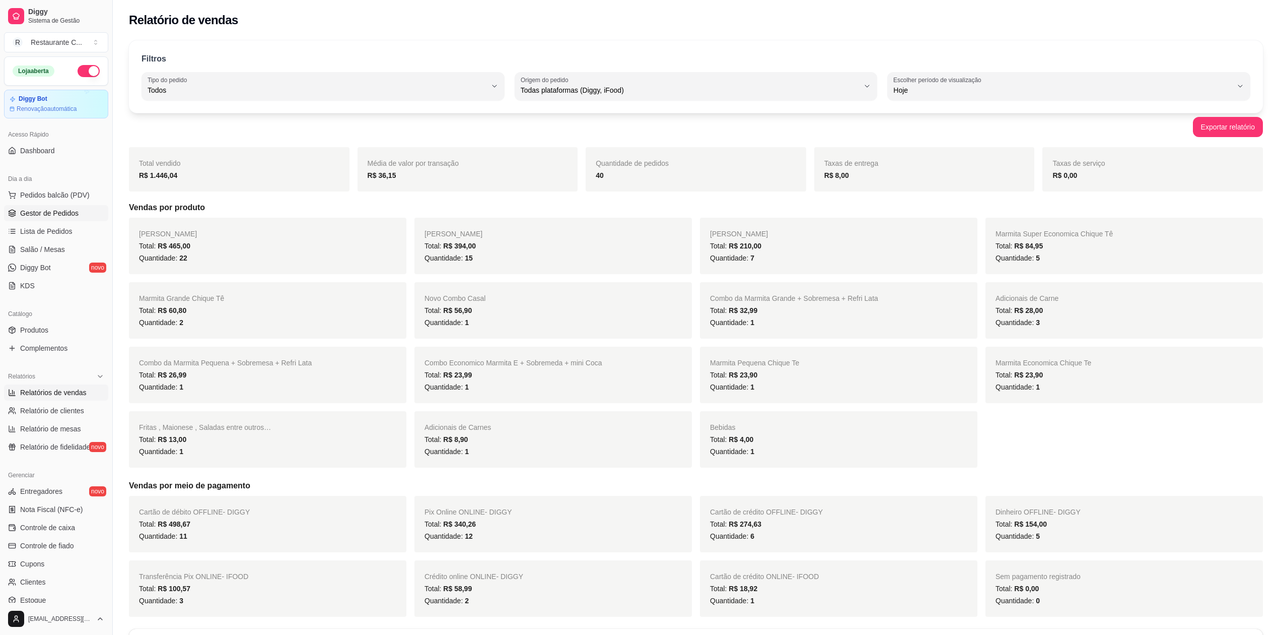
click at [51, 219] on link "Gestor de Pedidos" at bounding box center [56, 213] width 104 height 16
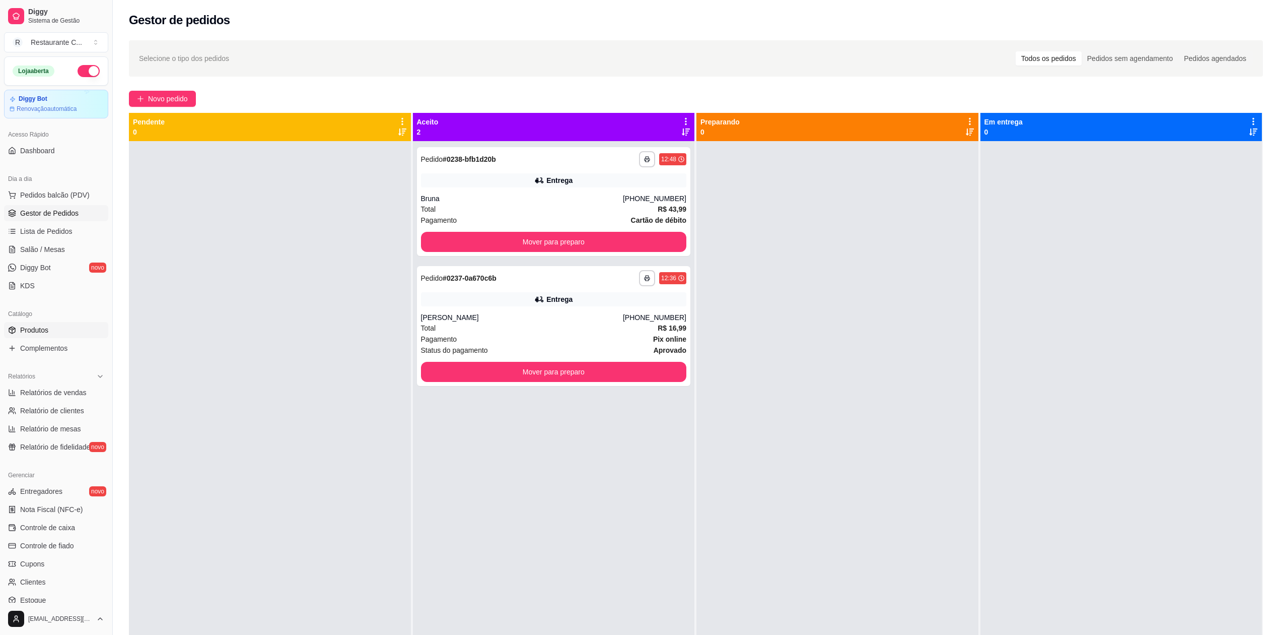
click at [51, 329] on link "Produtos" at bounding box center [56, 330] width 104 height 16
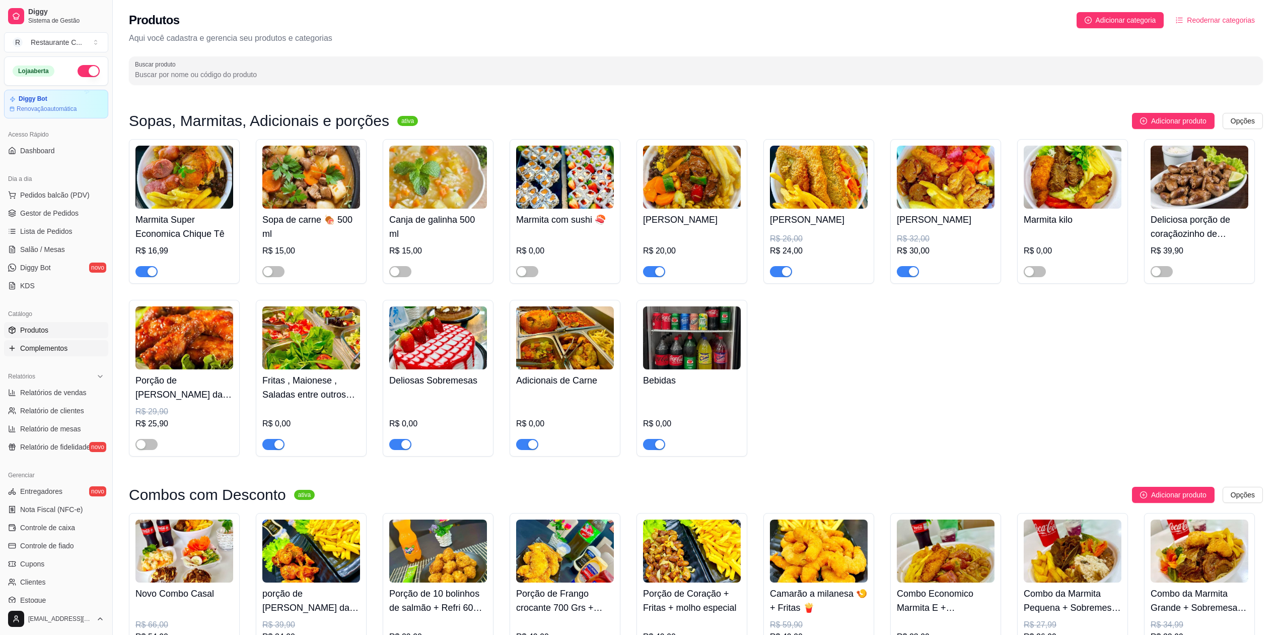
click at [44, 348] on span "Complementos" at bounding box center [43, 348] width 47 height 10
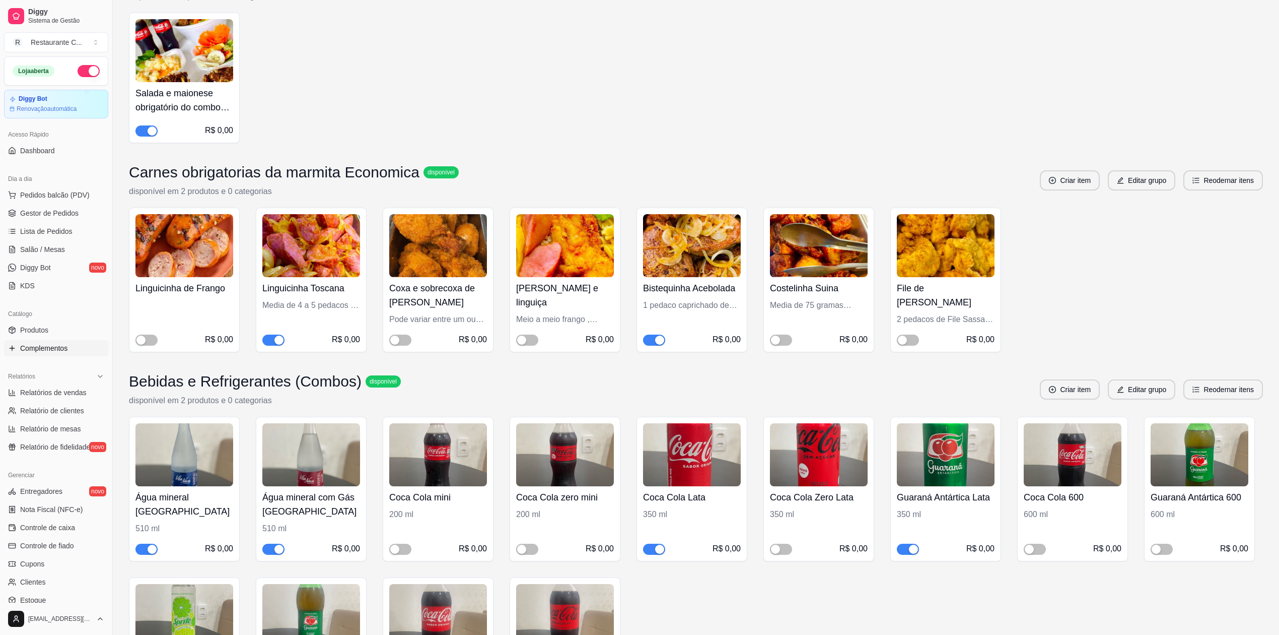
scroll to position [3223, 0]
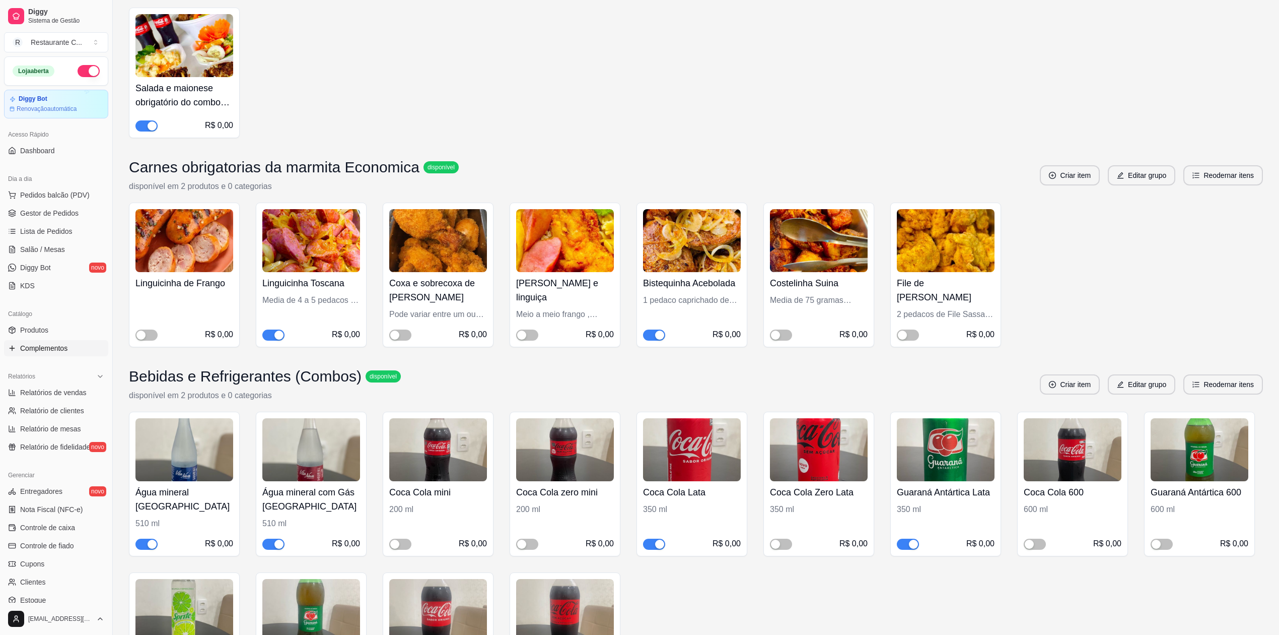
click at [650, 340] on span "button" at bounding box center [654, 334] width 22 height 11
click at [391, 339] on div "button" at bounding box center [394, 334] width 9 height 9
click at [534, 340] on span "button" at bounding box center [527, 334] width 22 height 11
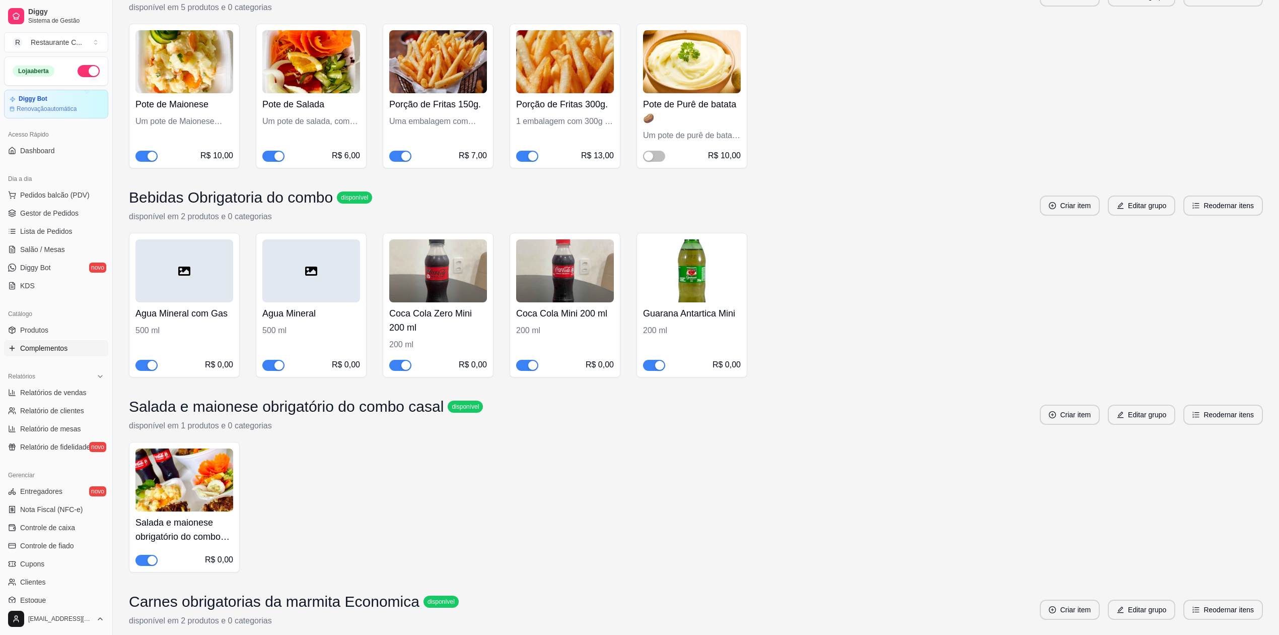
scroll to position [2619, 0]
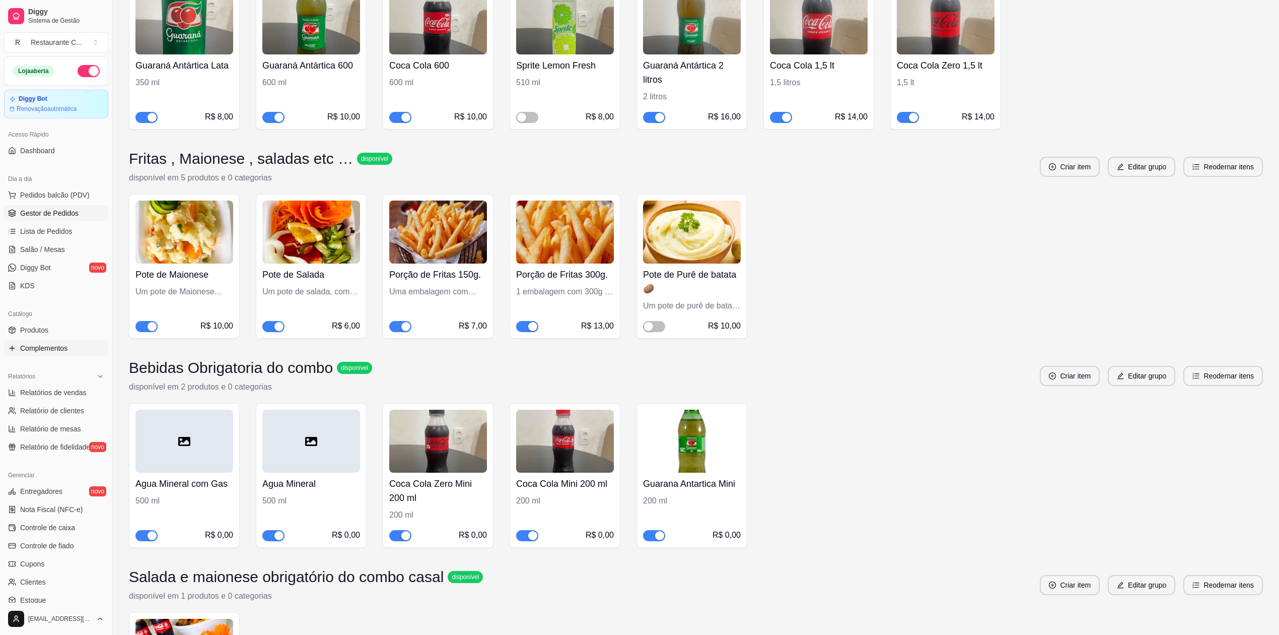
click at [33, 218] on span "Gestor de Pedidos" at bounding box center [49, 213] width 58 height 10
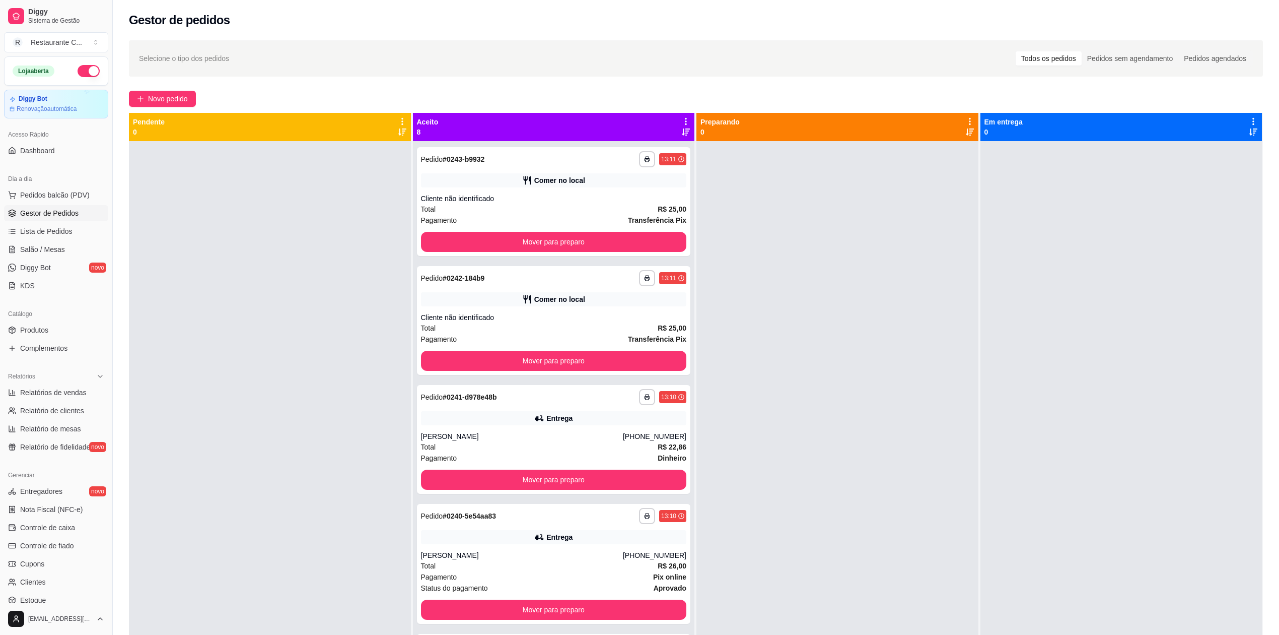
click at [48, 358] on div "Catálogo Produtos Complementos" at bounding box center [56, 331] width 112 height 58
click at [49, 347] on span "Complementos" at bounding box center [43, 348] width 47 height 10
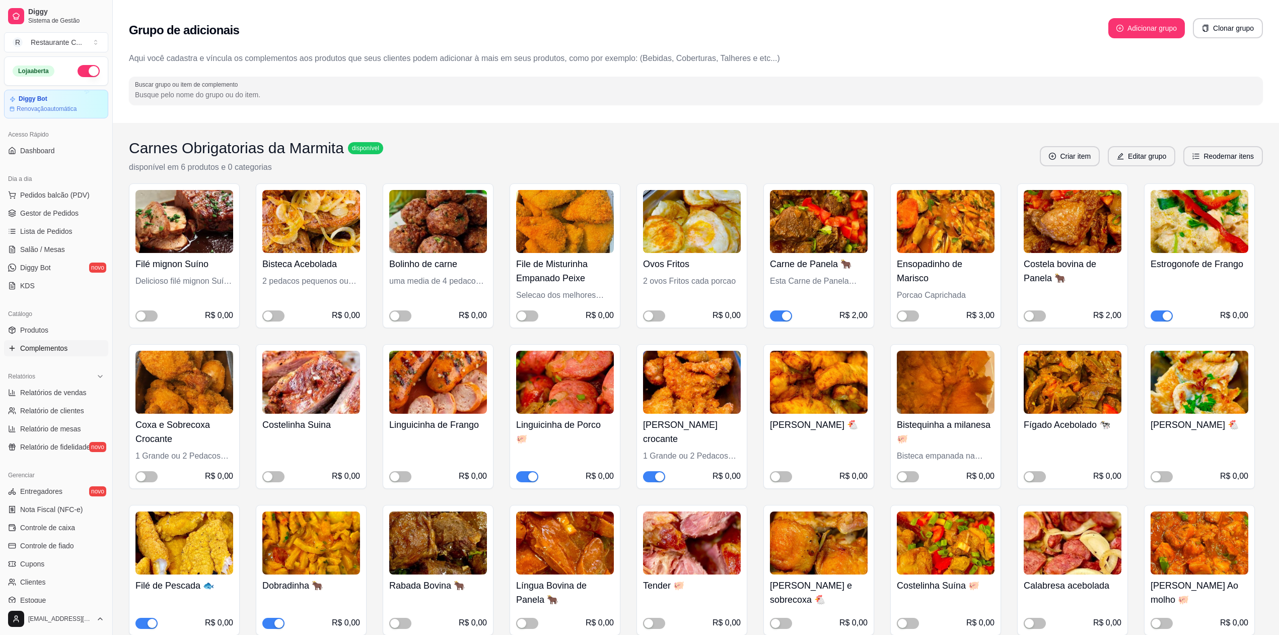
click at [786, 321] on span "button" at bounding box center [781, 315] width 22 height 11
click at [51, 214] on span "Gestor de Pedidos" at bounding box center [49, 213] width 58 height 10
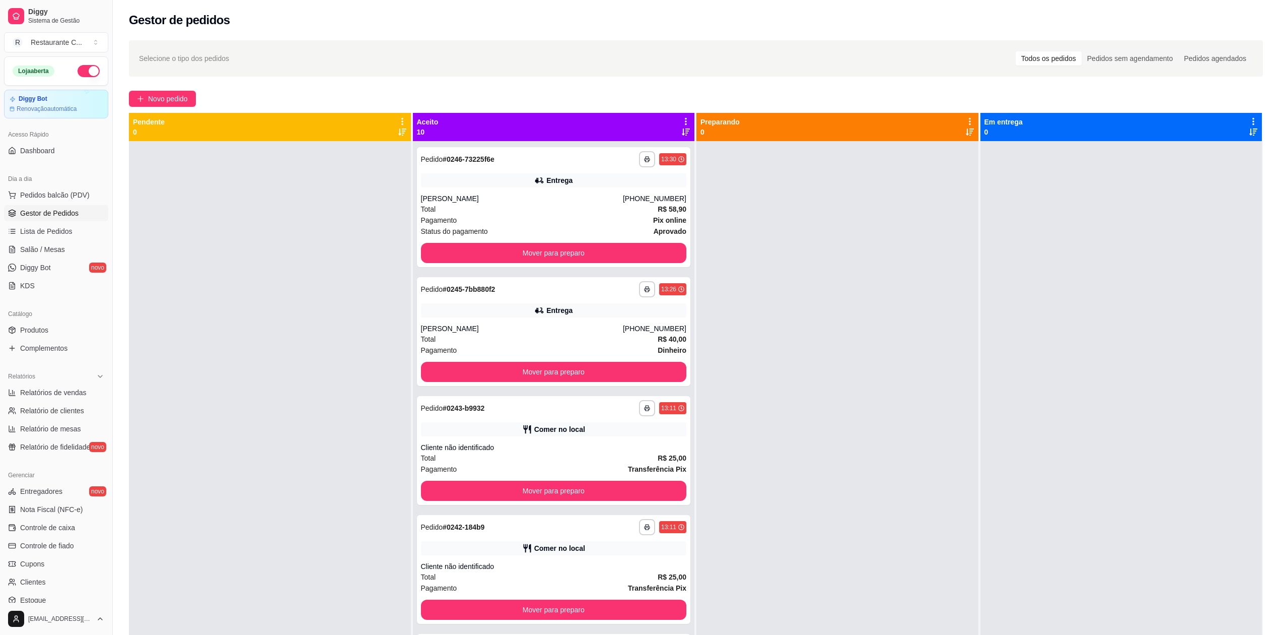
click at [684, 122] on icon at bounding box center [685, 121] width 9 height 9
click at [644, 142] on div "Mover pedidos de etapa Com essa opção você tem a opção de mover todos os pedido…" at bounding box center [603, 153] width 149 height 34
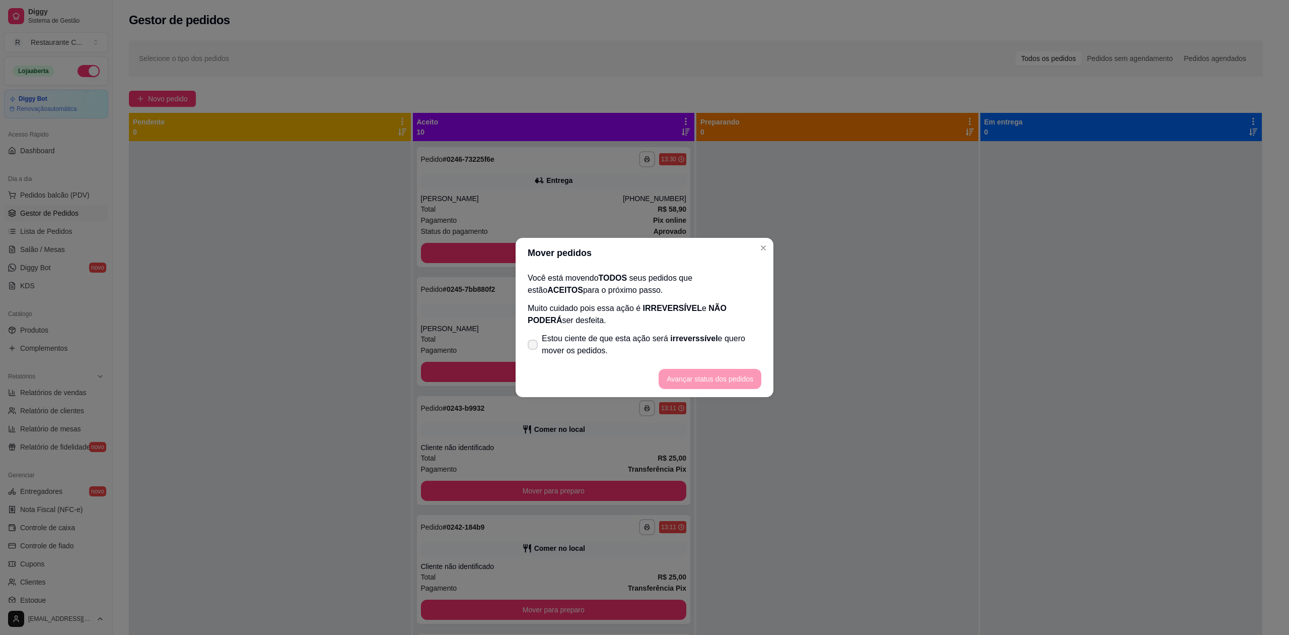
click at [548, 341] on span "Estou ciente de que esta ação será irreverssível e quero mover os pedidos." at bounding box center [652, 344] width 220 height 24
click at [534, 347] on input "Estou ciente de que esta ação será irreverssível e quero mover os pedidos." at bounding box center [530, 350] width 7 height 7
checkbox input "true"
click at [696, 377] on button "Avançar status dos pedidos" at bounding box center [710, 379] width 103 height 20
click at [696, 377] on footer "Avançar status dos pedidos" at bounding box center [645, 379] width 258 height 36
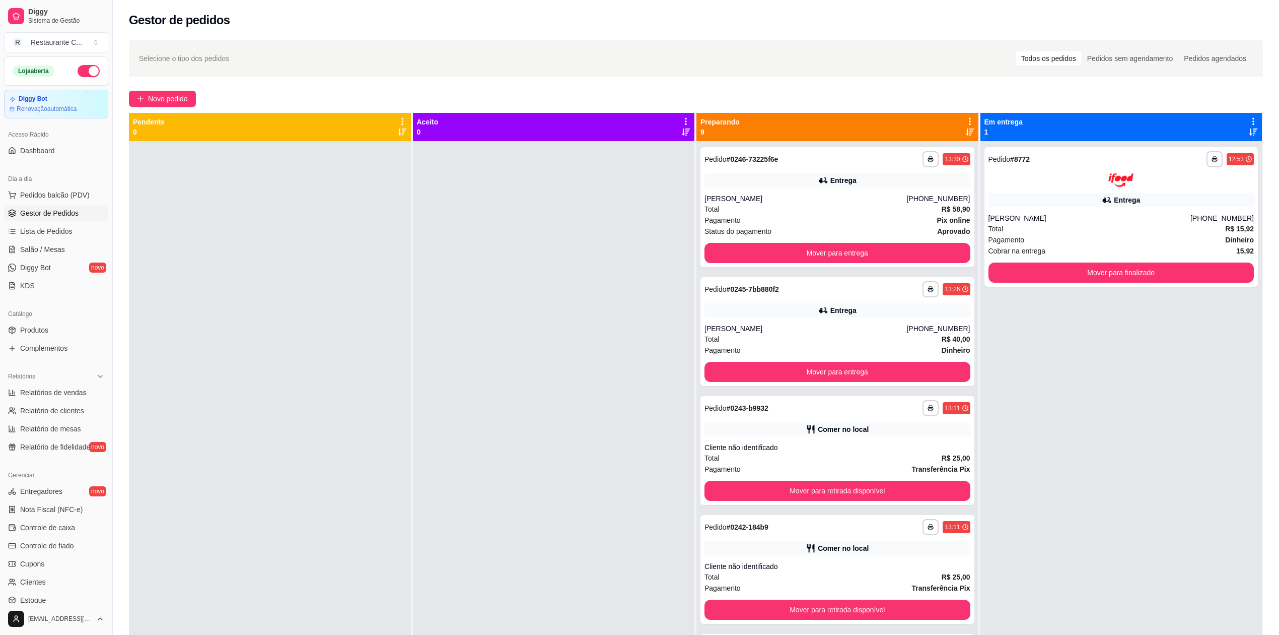
click at [967, 117] on div "Preparando 9" at bounding box center [838, 127] width 282 height 28
click at [966, 117] on icon at bounding box center [970, 121] width 9 height 9
click at [909, 154] on span "Com essa opção você tem a opção de mover todos os pedidos que estão em uma etap…" at bounding box center [884, 158] width 149 height 24
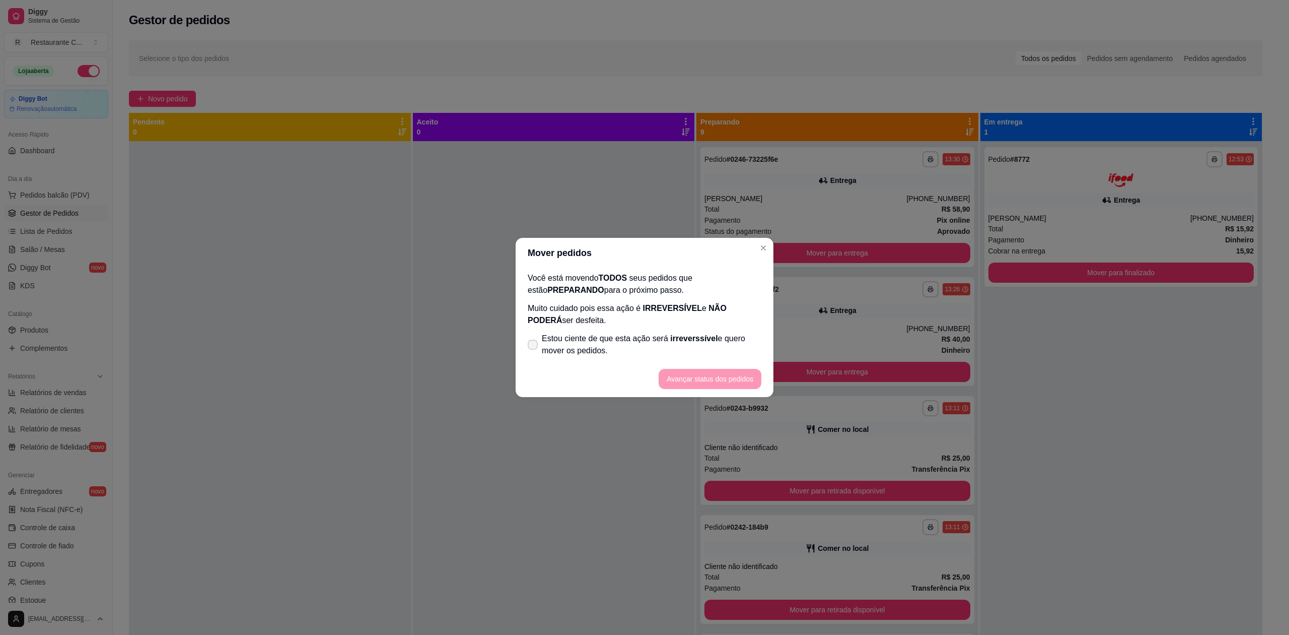
click at [589, 361] on section "Mover pedidos Você está movendo TODOS seus pedidos que estão PREPARANDO para o …" at bounding box center [645, 317] width 258 height 159
click at [677, 371] on footer "Avançar status dos pedidos" at bounding box center [645, 379] width 258 height 36
click at [589, 348] on span "Estou ciente de que esta ação será irreverssível e quero mover os pedidos." at bounding box center [652, 344] width 220 height 24
click at [534, 348] on input "Estou ciente de que esta ação será irreverssível e quero mover os pedidos." at bounding box center [530, 350] width 7 height 7
checkbox input "true"
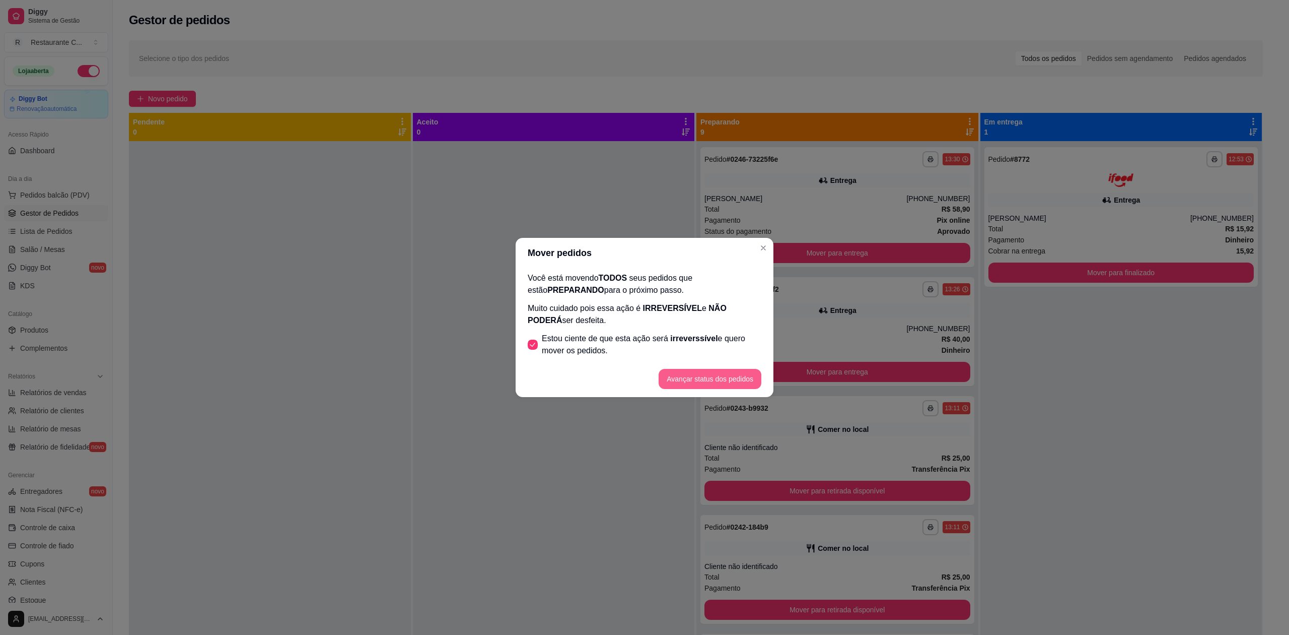
click at [713, 378] on button "Avançar status dos pedidos" at bounding box center [710, 379] width 103 height 20
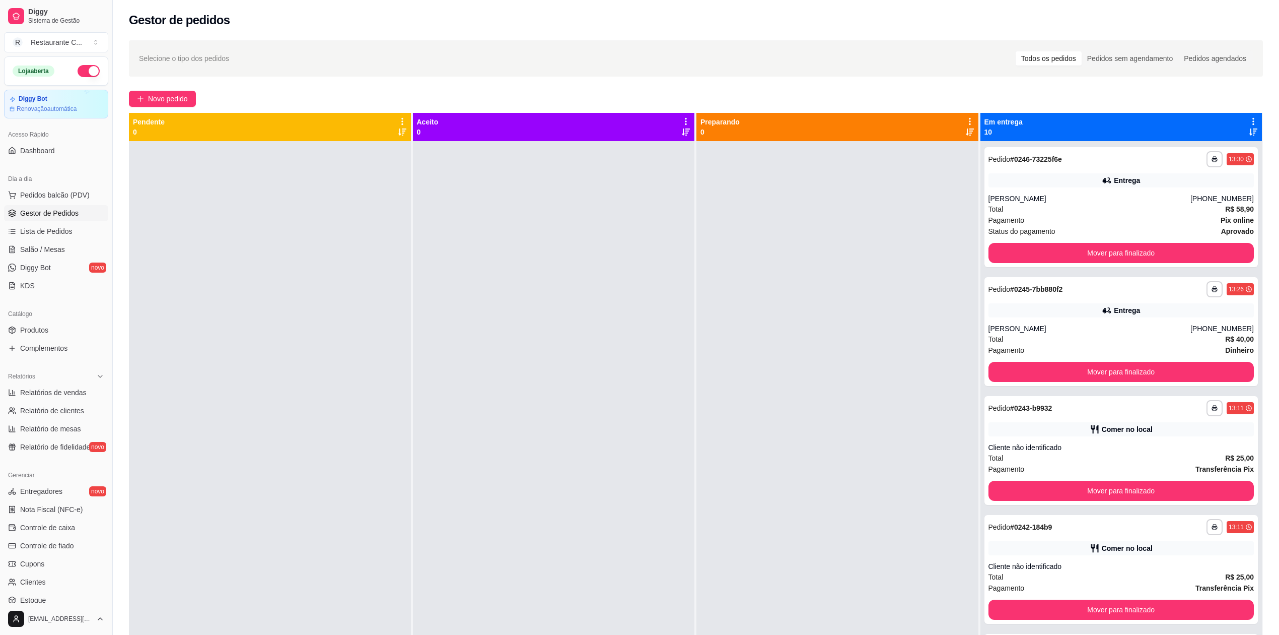
click at [1253, 121] on icon at bounding box center [1254, 121] width 2 height 7
click at [1249, 121] on icon at bounding box center [1253, 121] width 9 height 9
click at [1205, 149] on span "Com essa opção você tem a opção de mover todos os pedidos que estão em uma etap…" at bounding box center [1165, 158] width 149 height 24
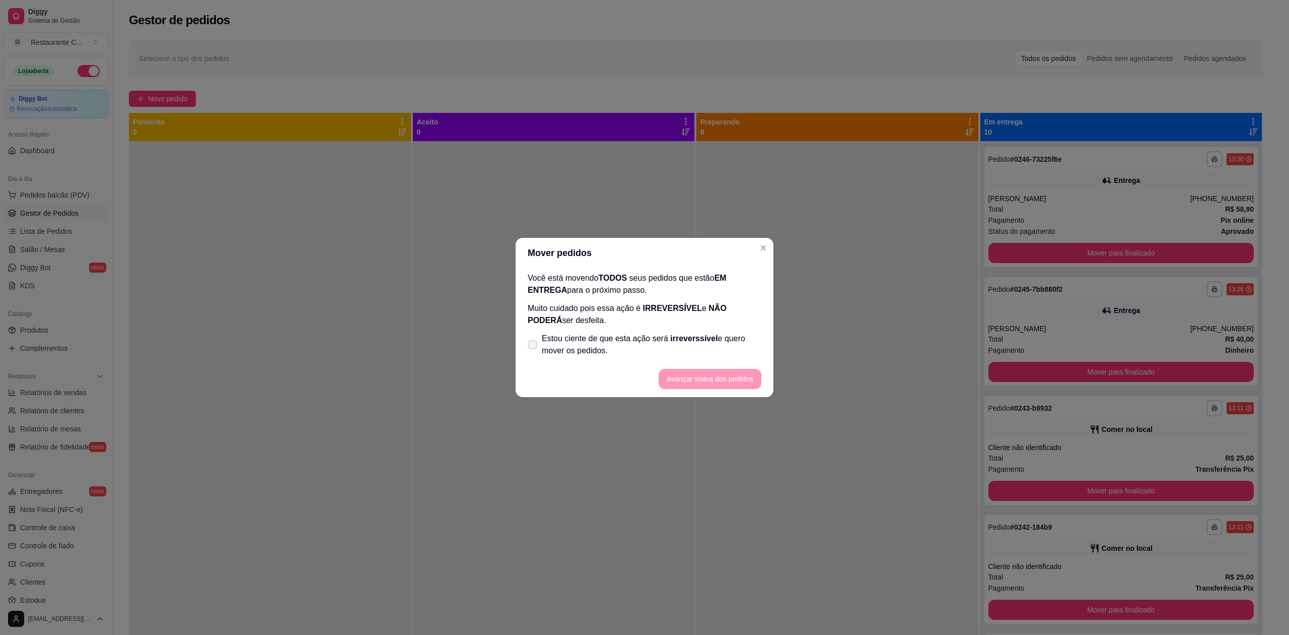
click at [633, 335] on span "Estou ciente de que esta ação será irreverssível e quero mover os pedidos." at bounding box center [652, 344] width 220 height 24
click at [534, 347] on input "Estou ciente de que esta ação será irreverssível e quero mover os pedidos." at bounding box center [530, 350] width 7 height 7
checkbox input "true"
click at [698, 381] on button "Avançar status dos pedidos" at bounding box center [710, 379] width 103 height 20
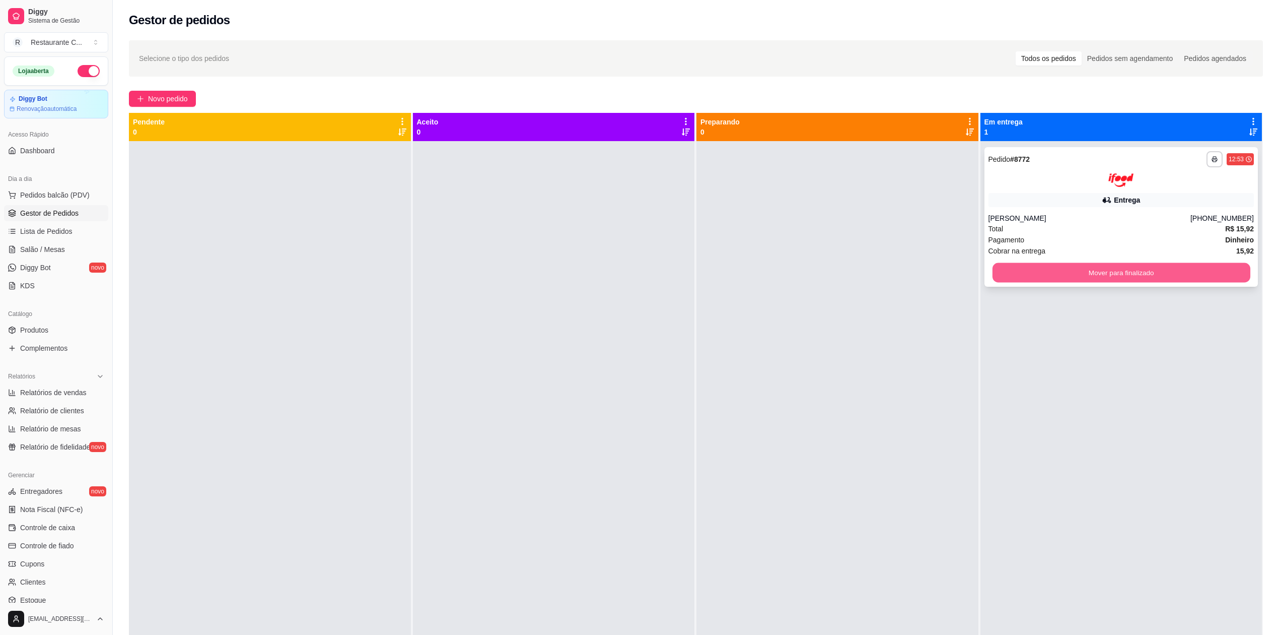
click at [1025, 271] on button "Mover para finalizado" at bounding box center [1121, 272] width 258 height 20
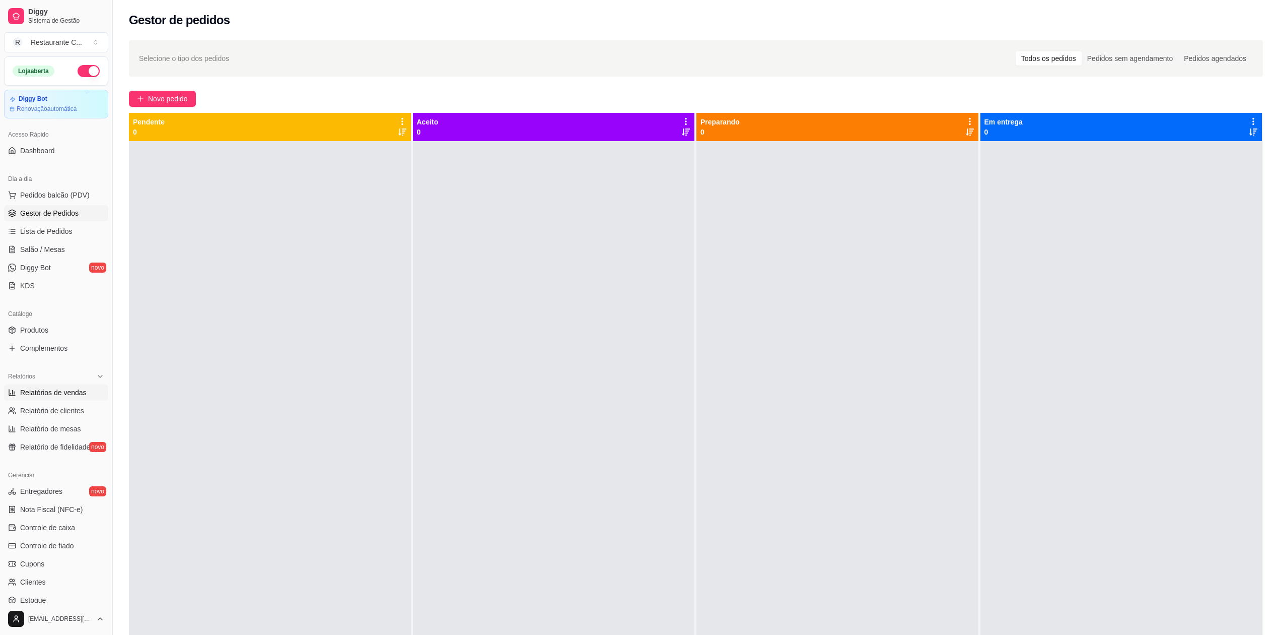
click at [61, 388] on span "Relatórios de vendas" at bounding box center [53, 392] width 66 height 10
select select "ALL"
select select "0"
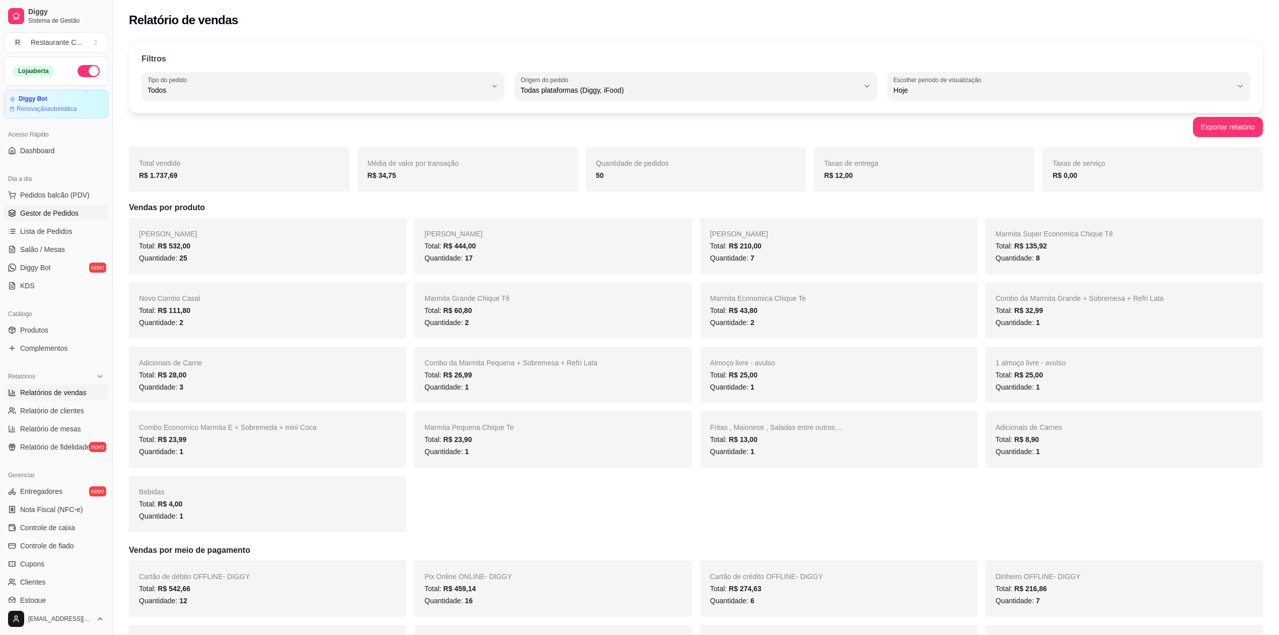
click at [61, 212] on span "Gestor de Pedidos" at bounding box center [49, 213] width 58 height 10
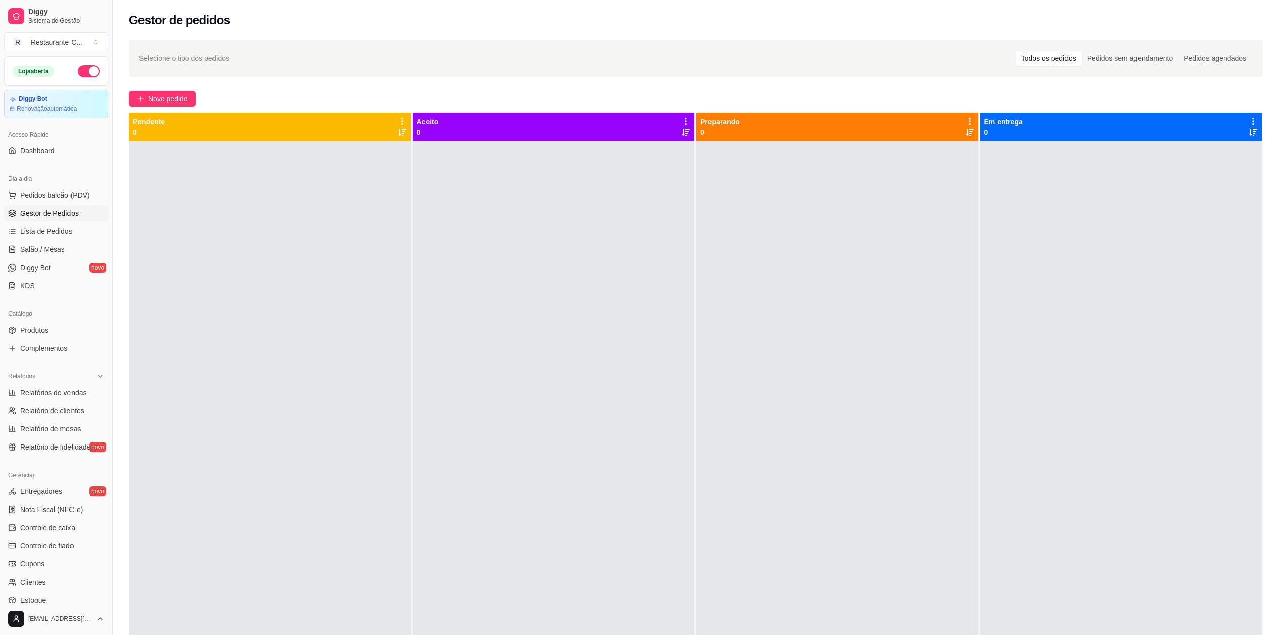
click at [373, 260] on div at bounding box center [270, 458] width 282 height 635
click at [81, 395] on span "Relatórios de vendas" at bounding box center [53, 392] width 66 height 10
select select "ALL"
select select "0"
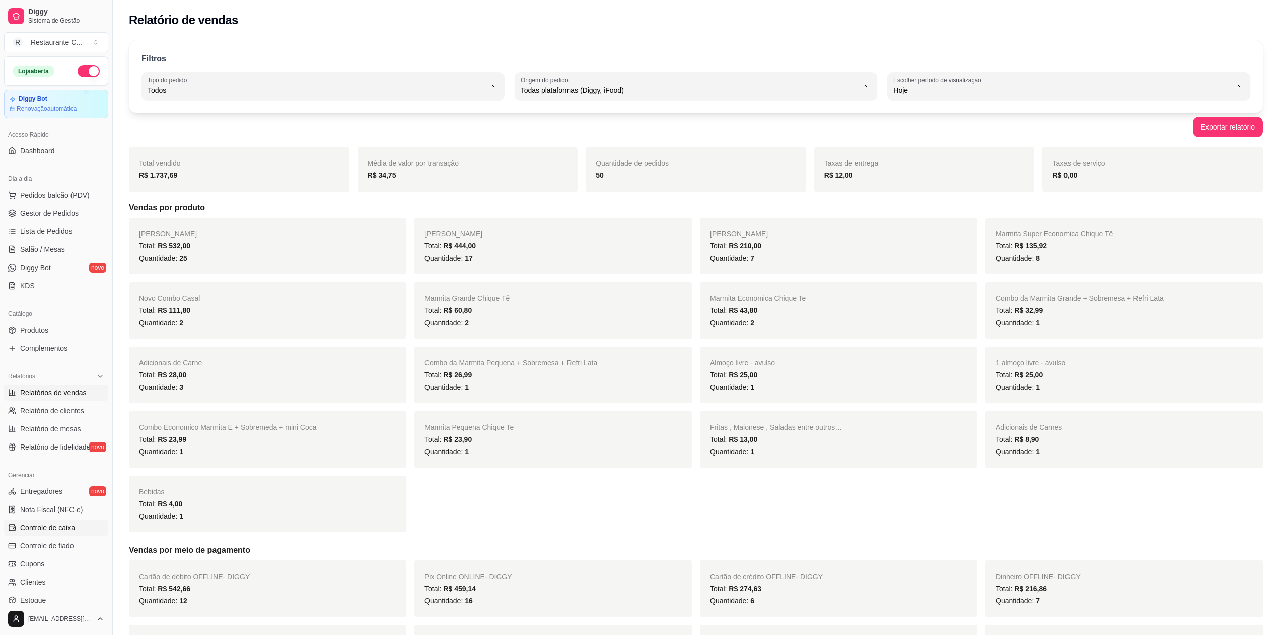
click at [68, 531] on span "Controle de caixa" at bounding box center [47, 527] width 55 height 10
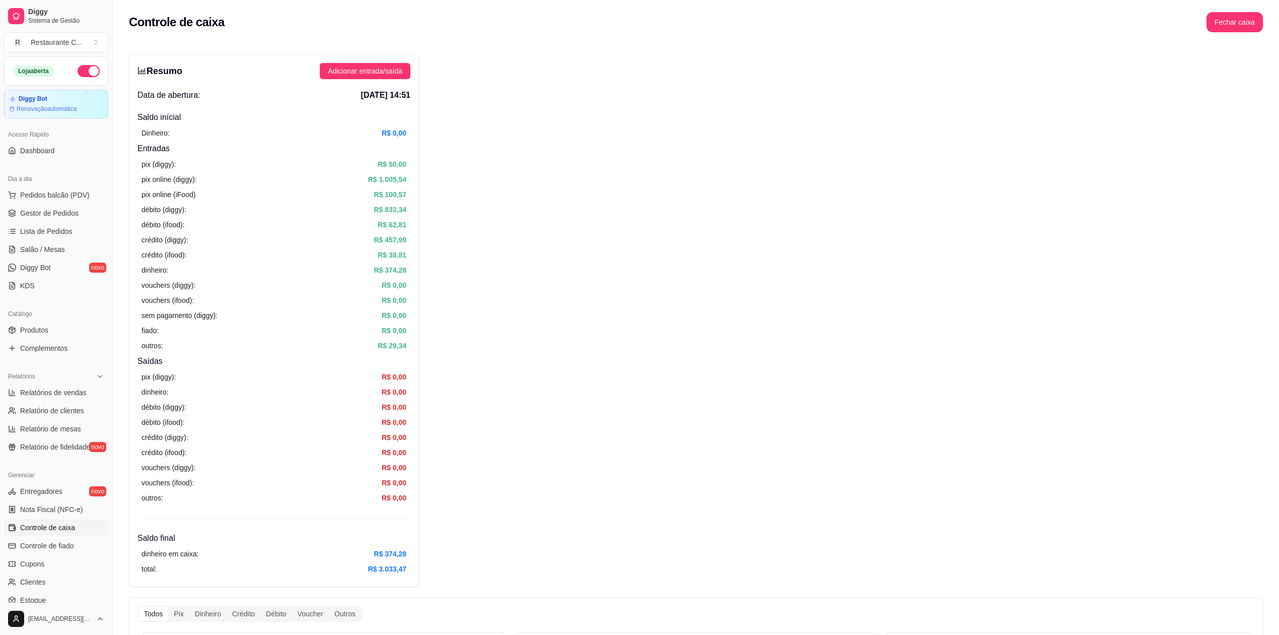
scroll to position [555, 0]
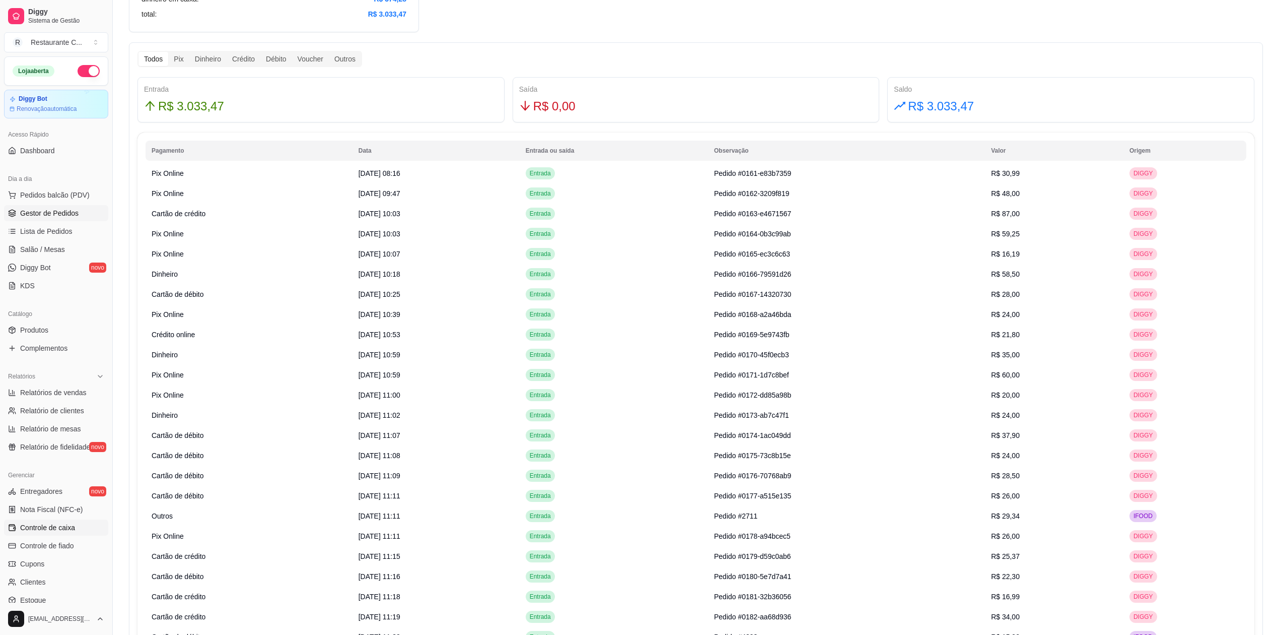
click at [73, 214] on span "Gestor de Pedidos" at bounding box center [49, 213] width 58 height 10
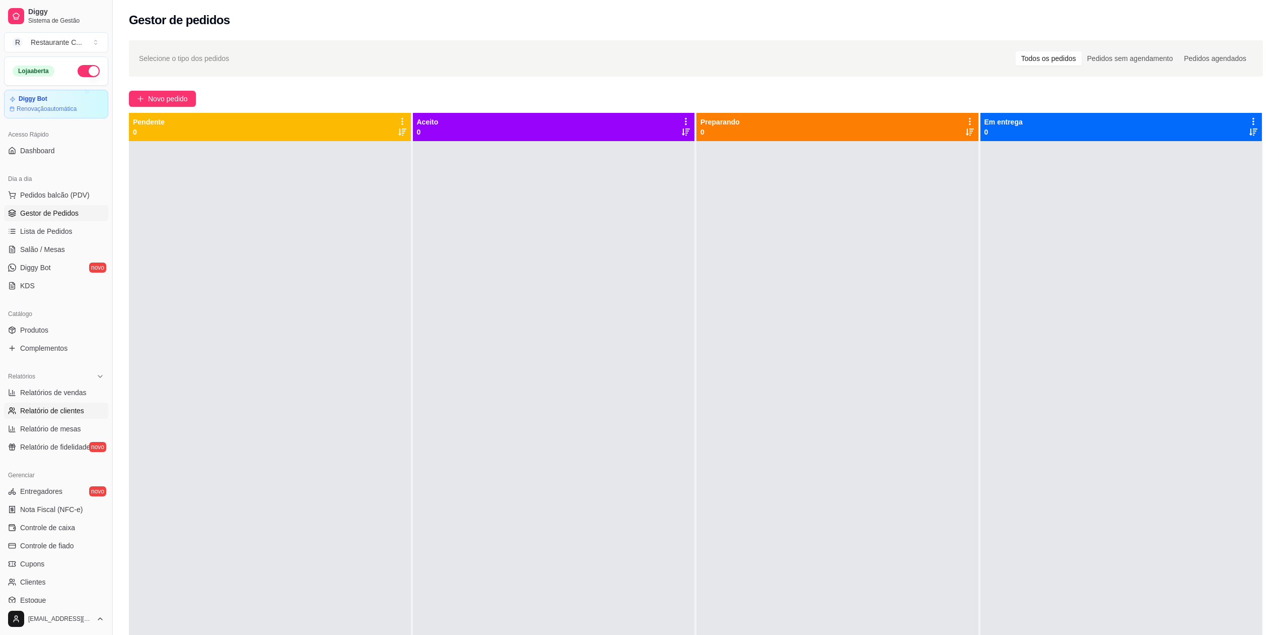
click at [67, 409] on span "Relatório de clientes" at bounding box center [52, 410] width 64 height 10
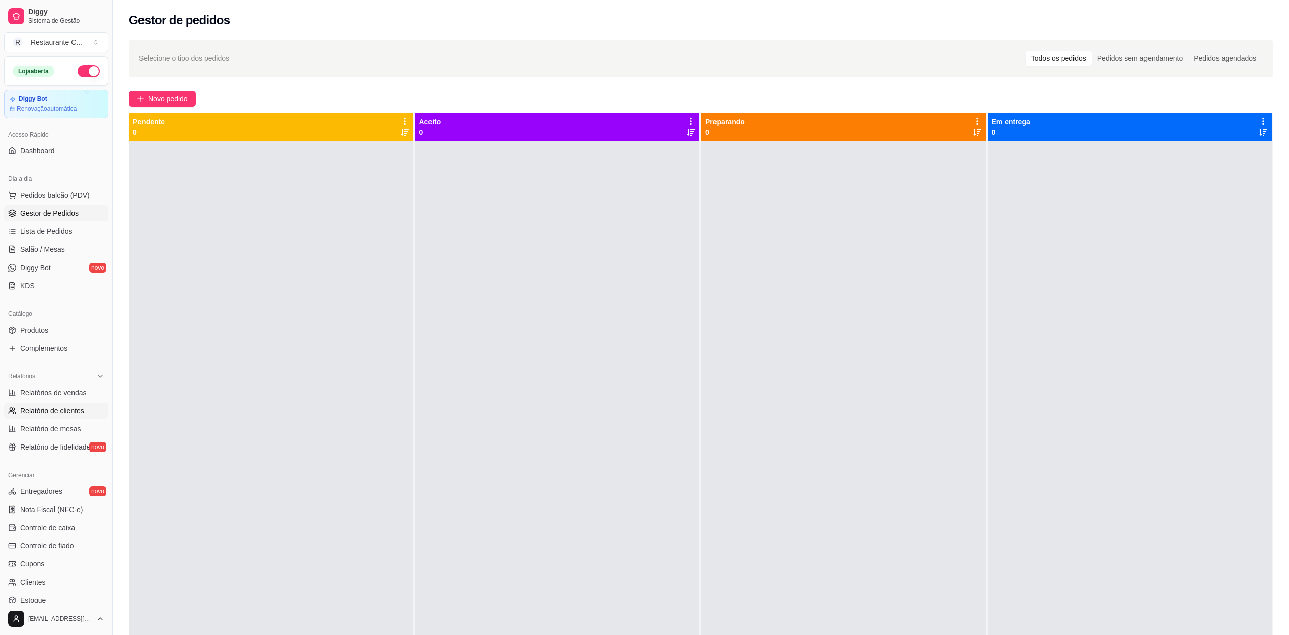
select select "30"
select select "HIGHEST_TOTAL_SPENT_WITH_ORDERS"
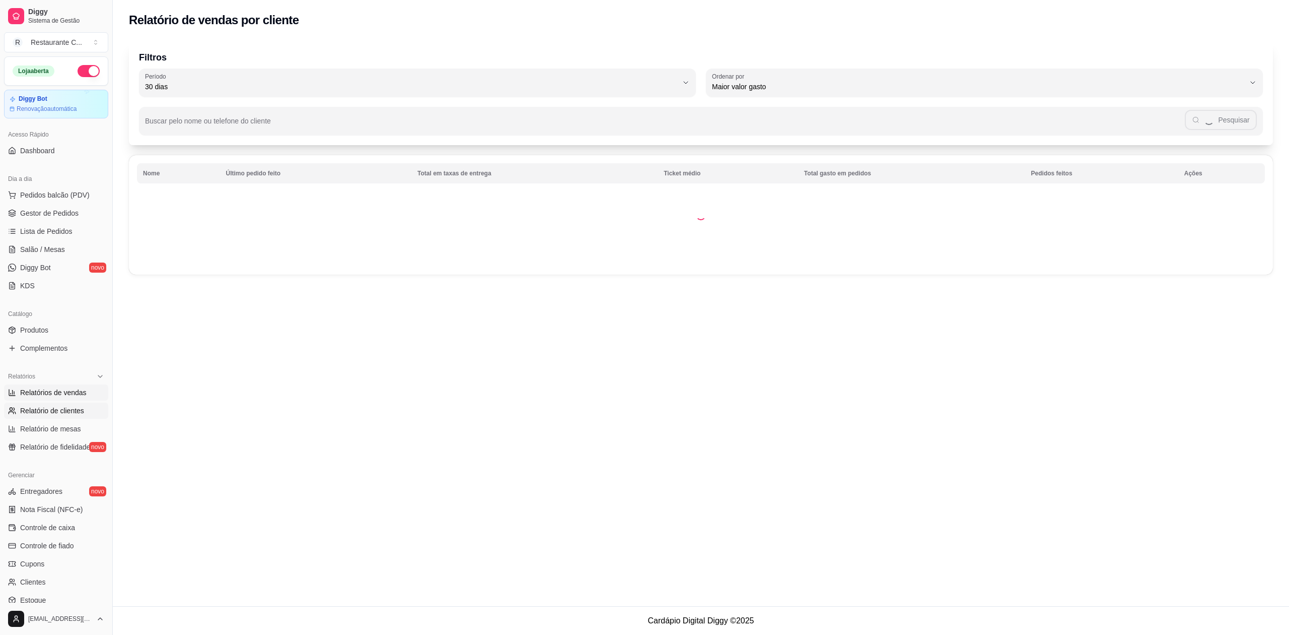
click at [71, 389] on span "Relatórios de vendas" at bounding box center [53, 392] width 66 height 10
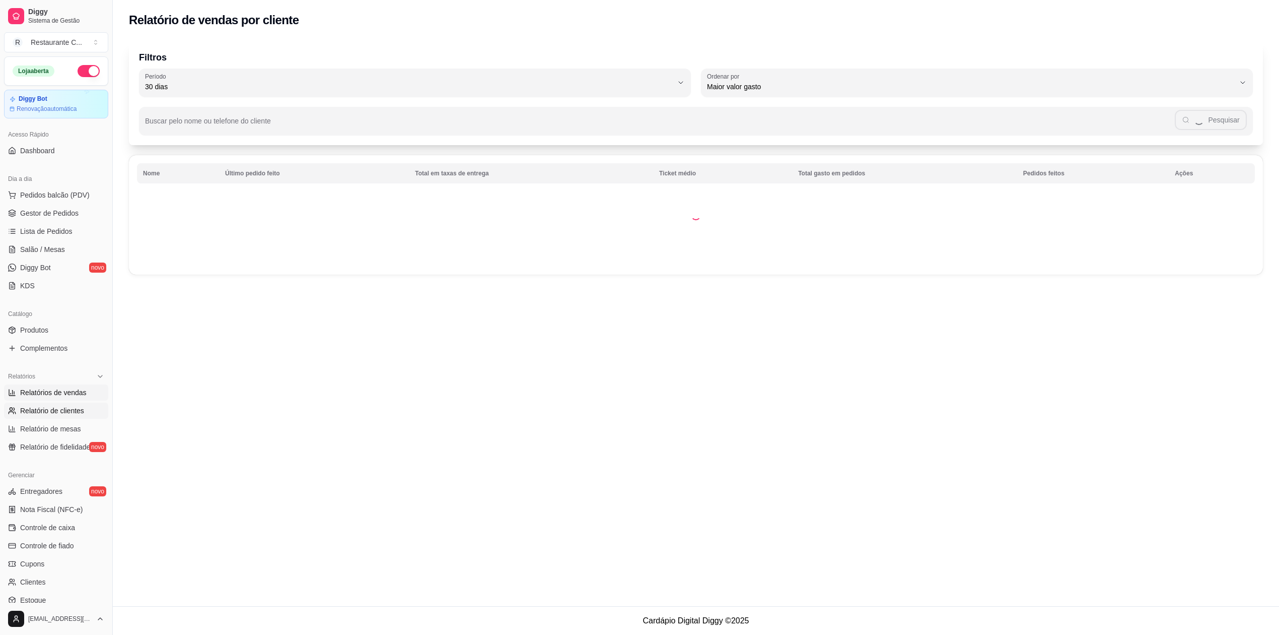
select select "ALL"
select select "0"
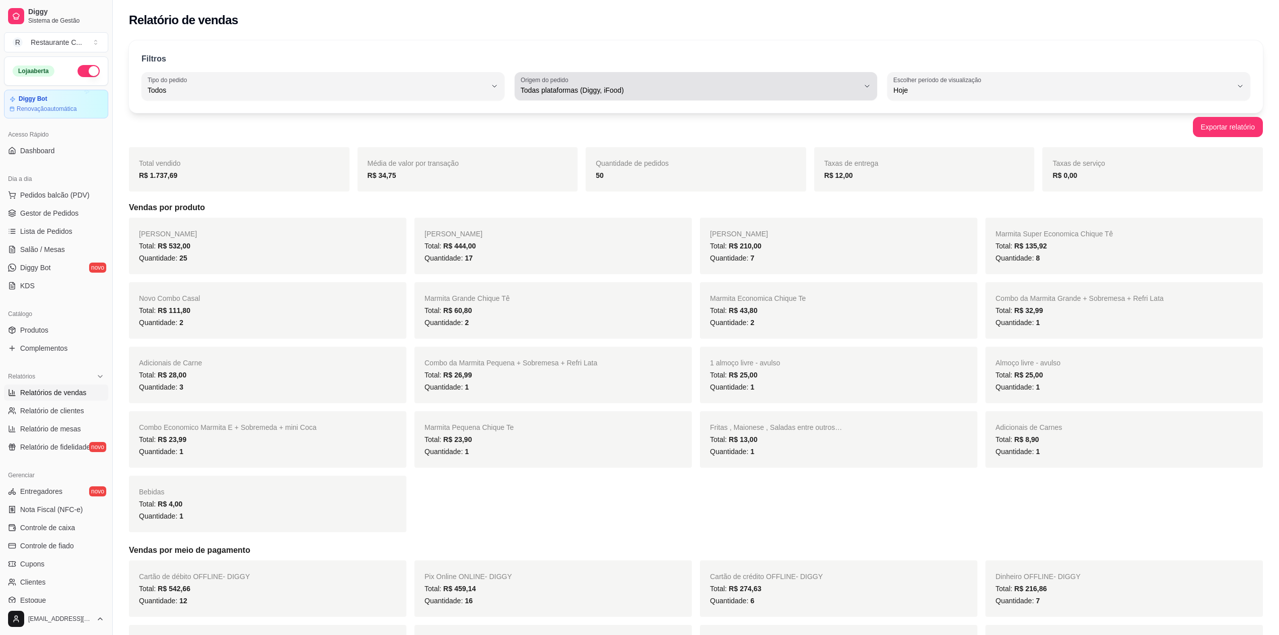
click at [558, 87] on span "Todas plataformas (Diggy, iFood)" at bounding box center [690, 90] width 339 height 10
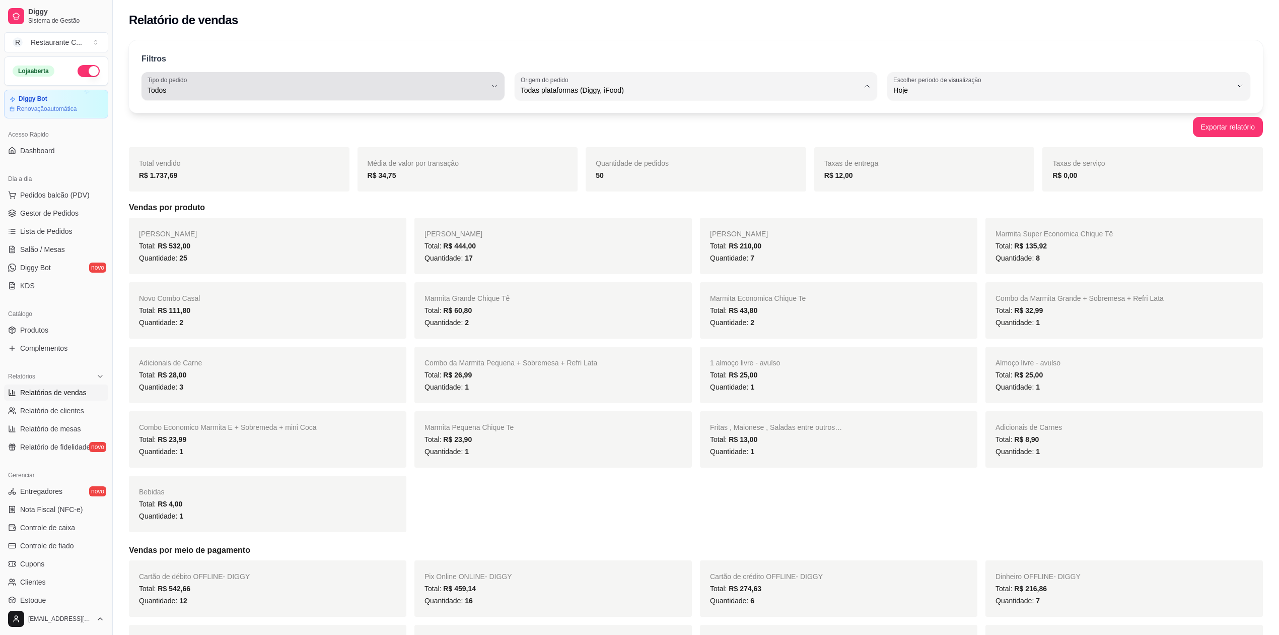
click at [429, 81] on div "Todos" at bounding box center [317, 86] width 339 height 20
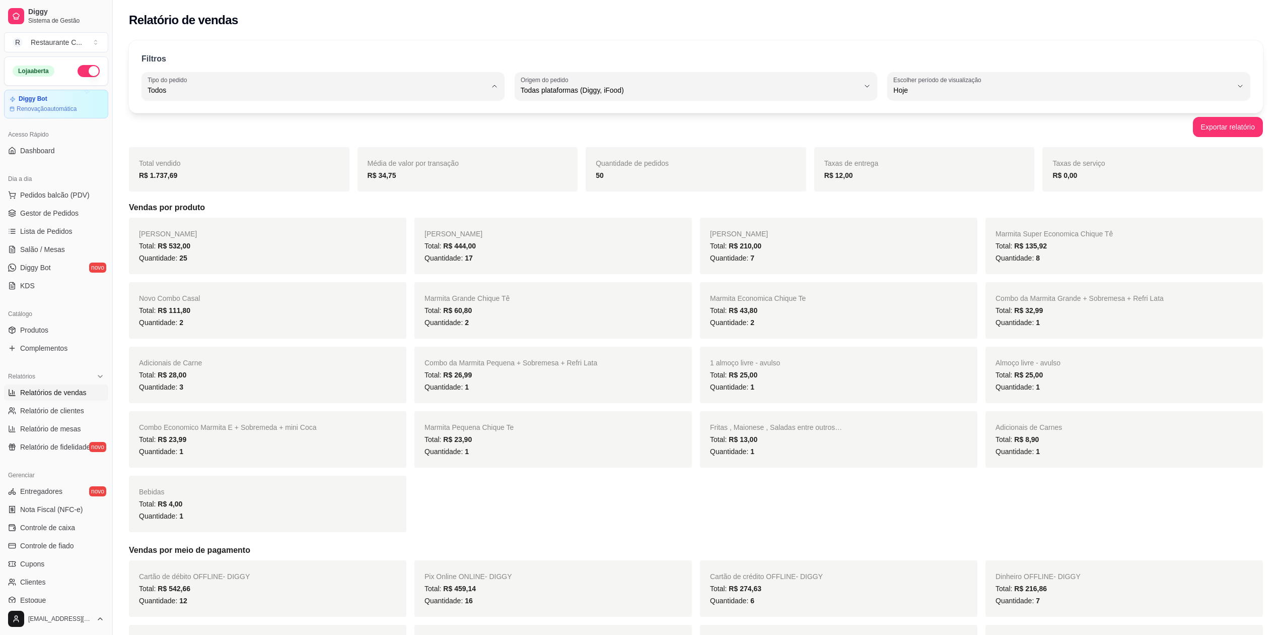
click at [222, 150] on span "Retirada" at bounding box center [318, 148] width 323 height 10
type input "PICKUP"
select select "PICKUP"
click at [222, 150] on span "Retirada" at bounding box center [318, 148] width 323 height 10
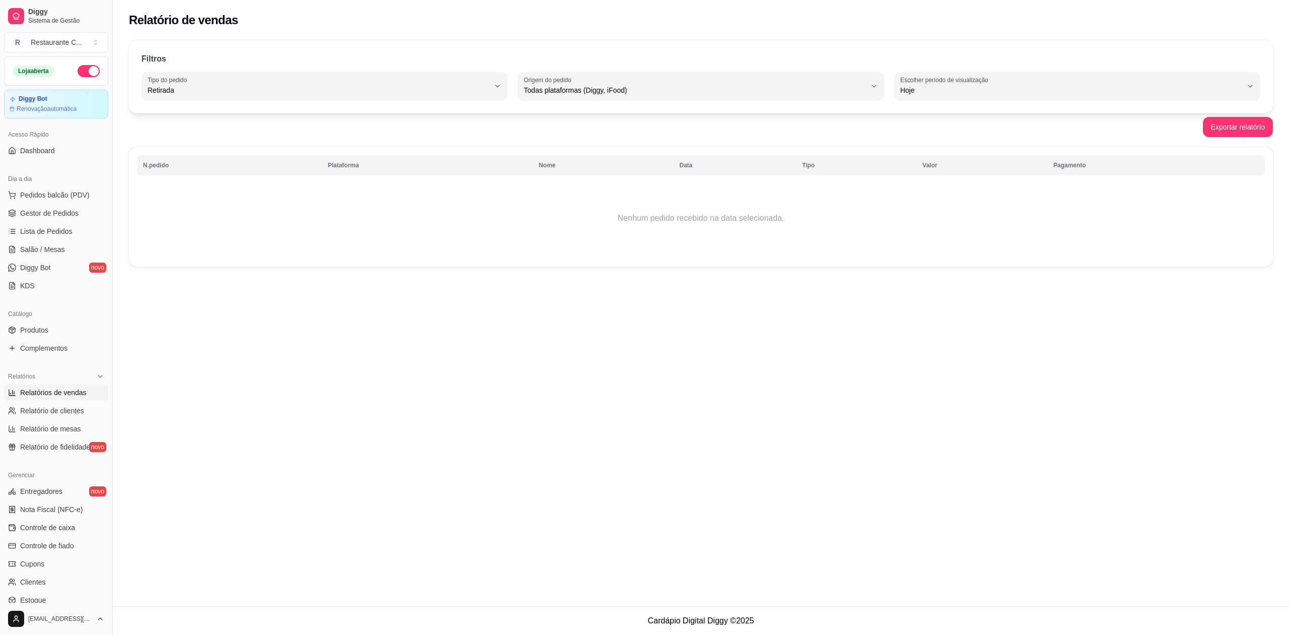
click at [714, 321] on div "Relatório de vendas Filtros PICKUP Tipo do pedido Todos Entrega Retirada Mesa C…" at bounding box center [701, 303] width 1177 height 606
click at [242, 89] on span "Retirada" at bounding box center [319, 90] width 342 height 10
click at [202, 132] on span "Entrega" at bounding box center [320, 131] width 326 height 10
type input "DELIVERY"
select select "DELIVERY"
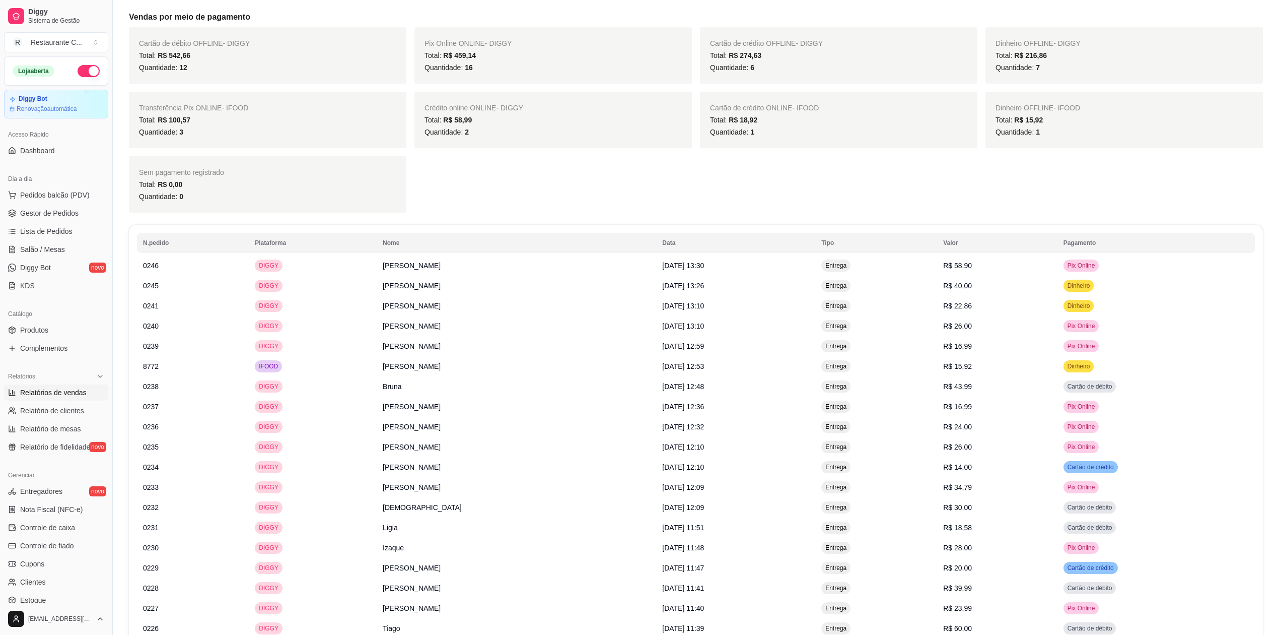
scroll to position [470, 0]
click at [1095, 249] on th "Pagamento" at bounding box center [1156, 241] width 197 height 20
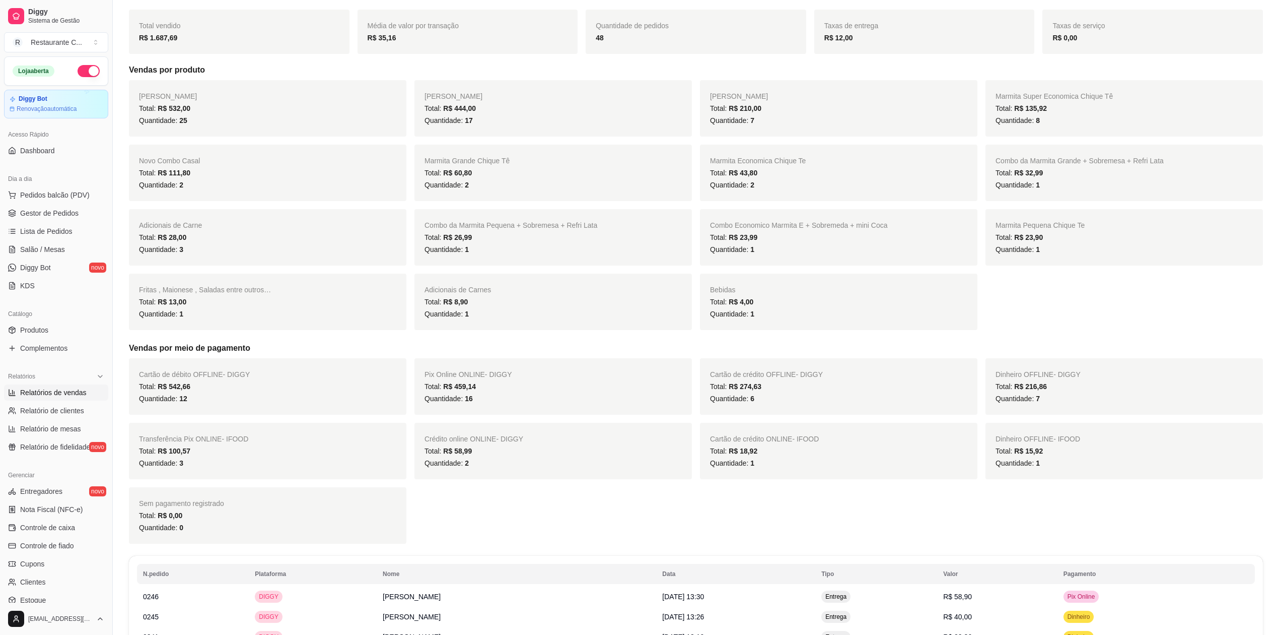
scroll to position [0, 0]
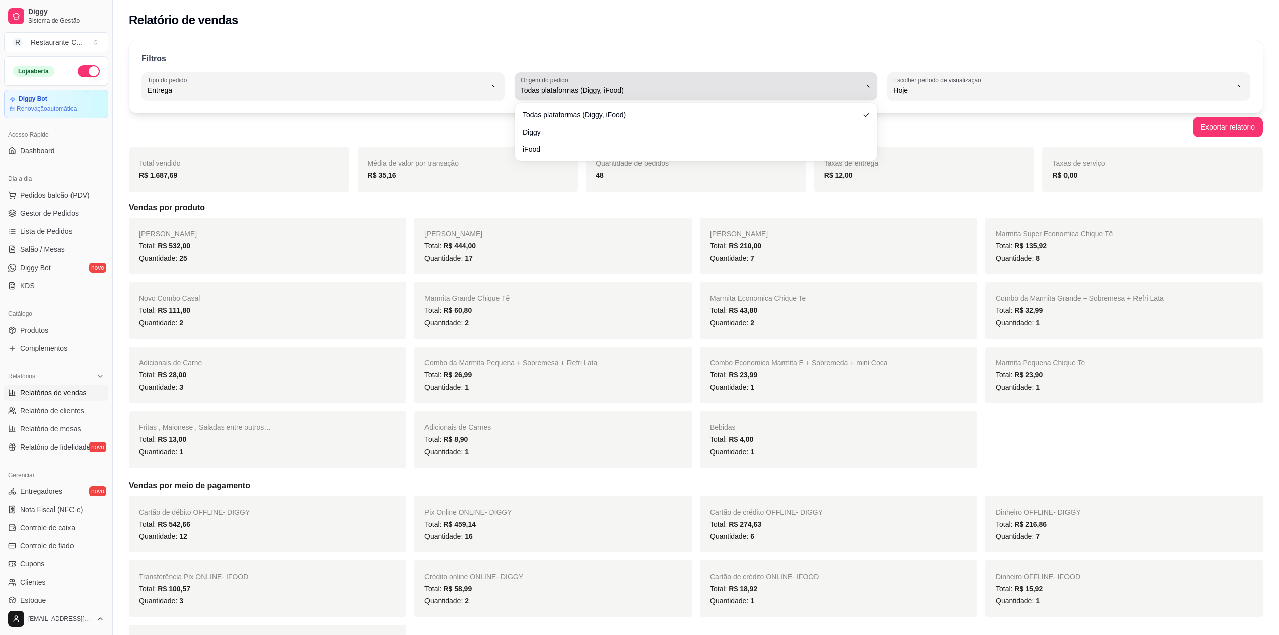
click at [724, 75] on button "Origem do pedido Todas plataformas (Diggy, iFood)" at bounding box center [696, 86] width 363 height 28
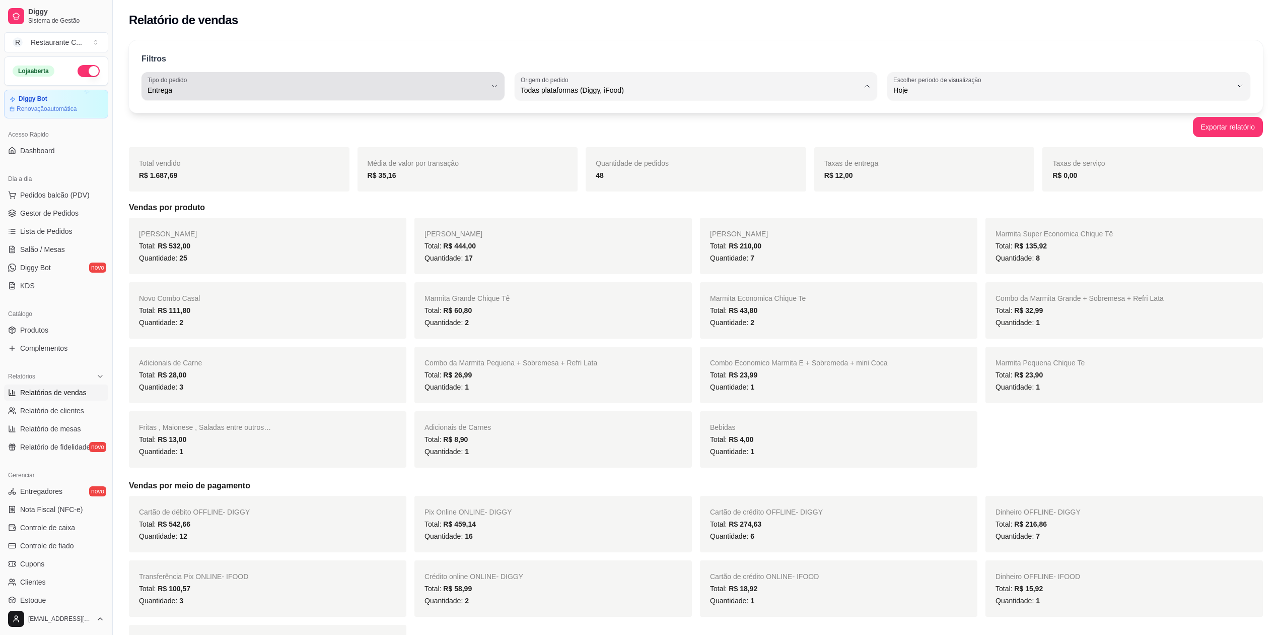
click at [392, 73] on button "Tipo do pedido Entrega" at bounding box center [323, 86] width 363 height 28
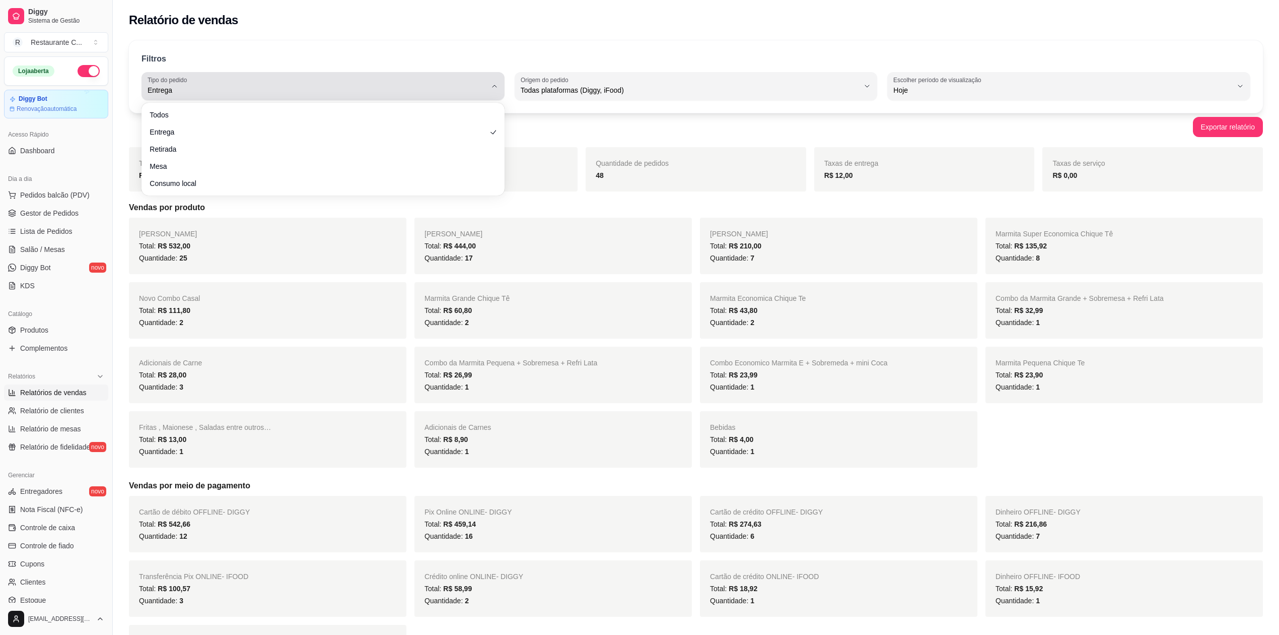
click at [392, 73] on button "Tipo do pedido Entrega" at bounding box center [323, 86] width 363 height 28
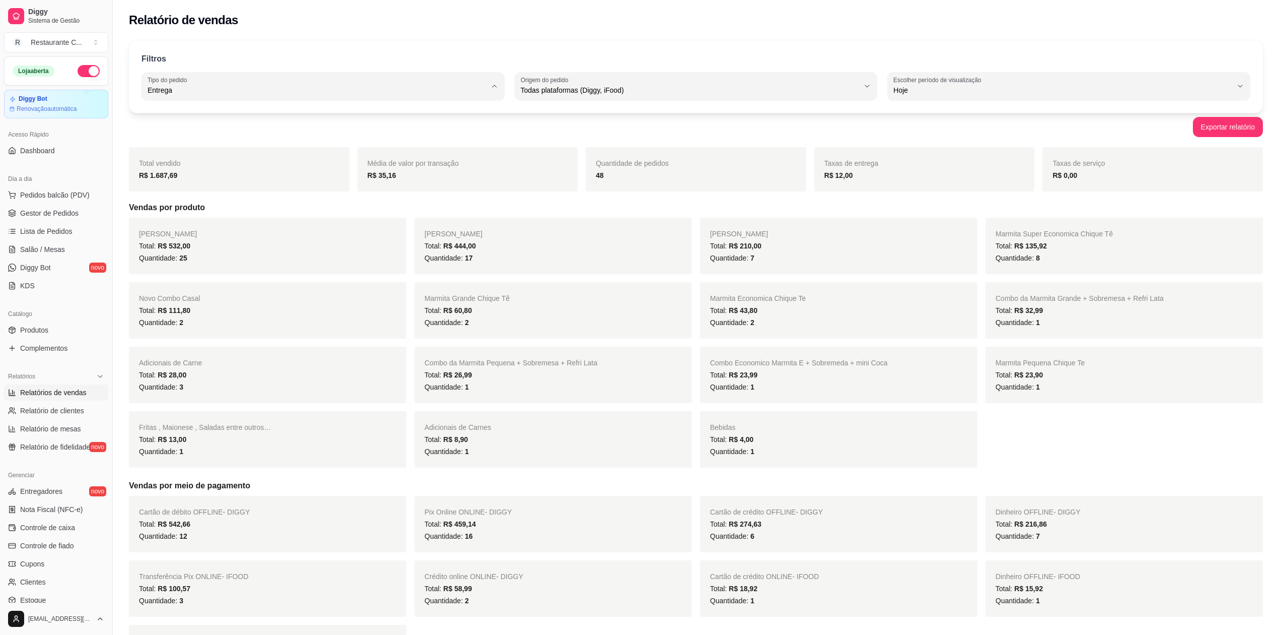
click at [452, 27] on div "Relatório de vendas" at bounding box center [696, 20] width 1134 height 16
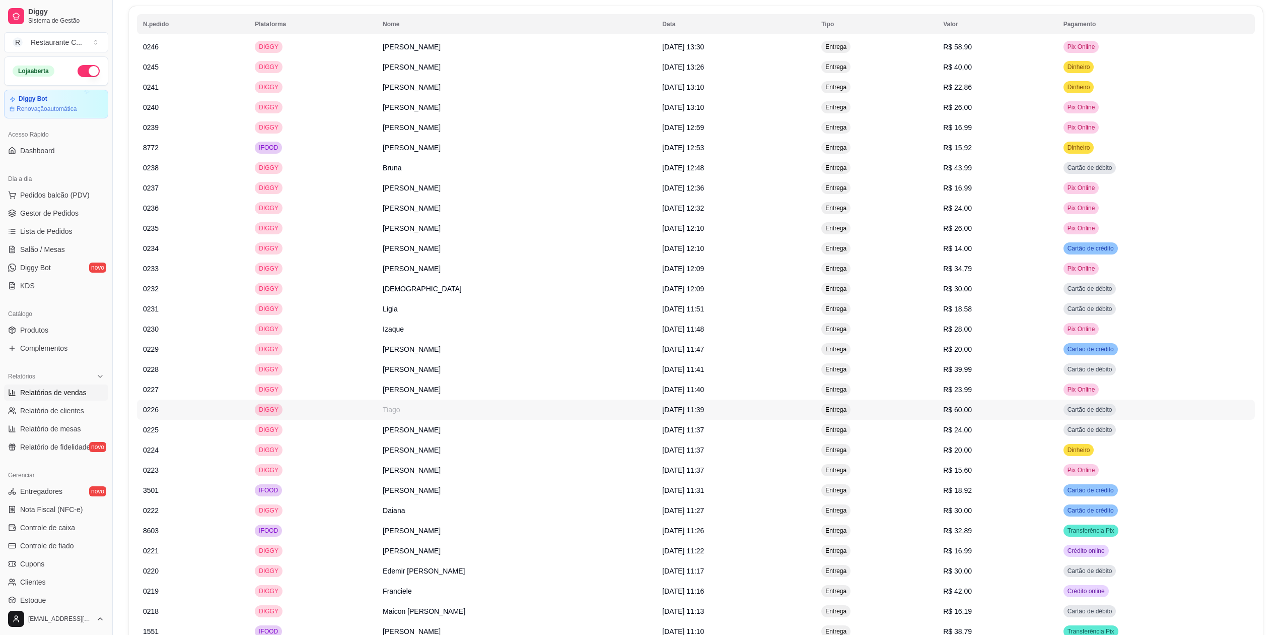
scroll to position [775, 0]
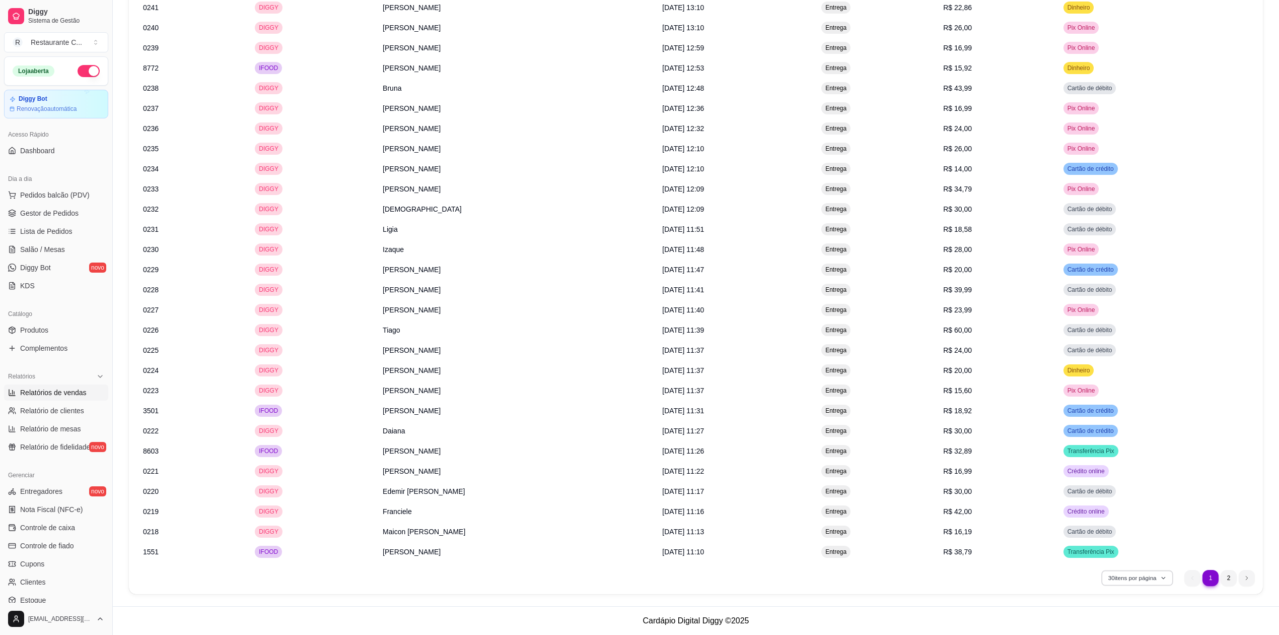
click at [1150, 578] on button "30 itens por página" at bounding box center [1137, 578] width 72 height 16
click at [1130, 558] on span "100 pedidos" at bounding box center [1137, 563] width 85 height 10
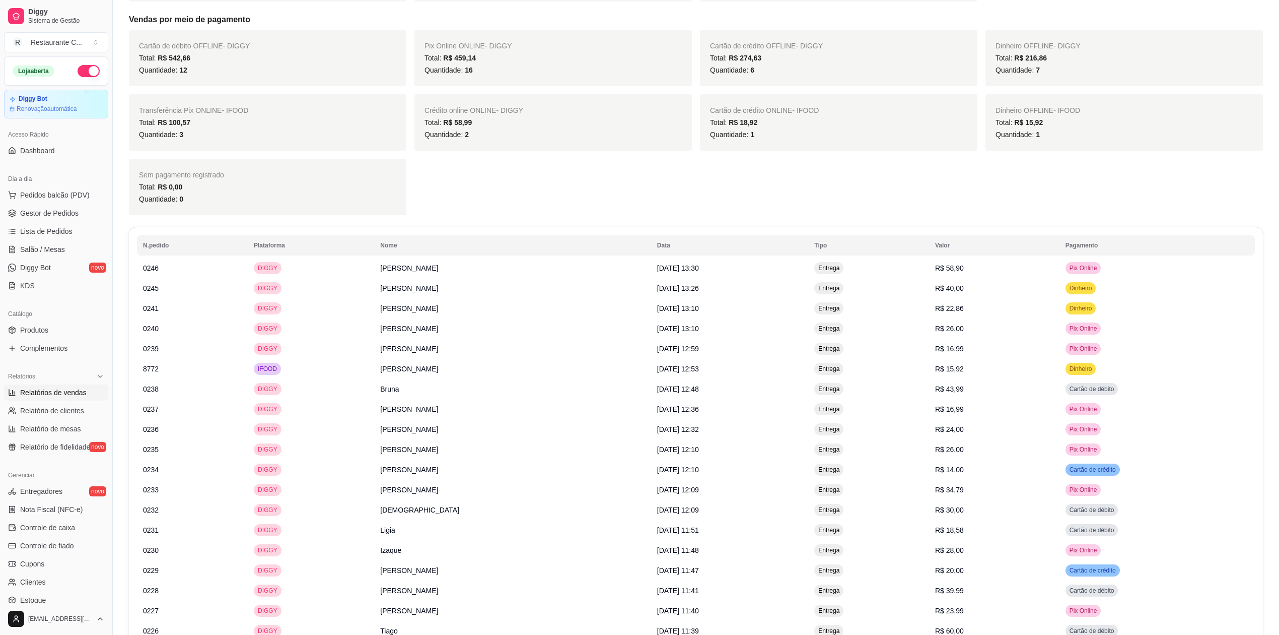
scroll to position [0, 0]
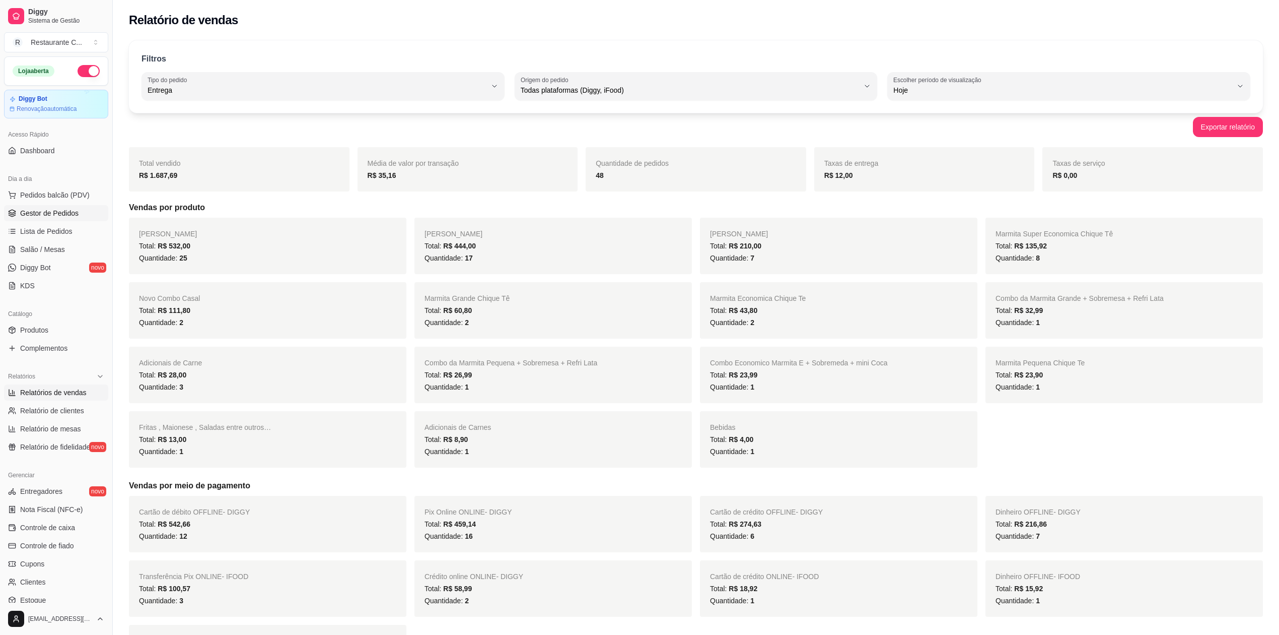
click at [56, 210] on span "Gestor de Pedidos" at bounding box center [49, 213] width 58 height 10
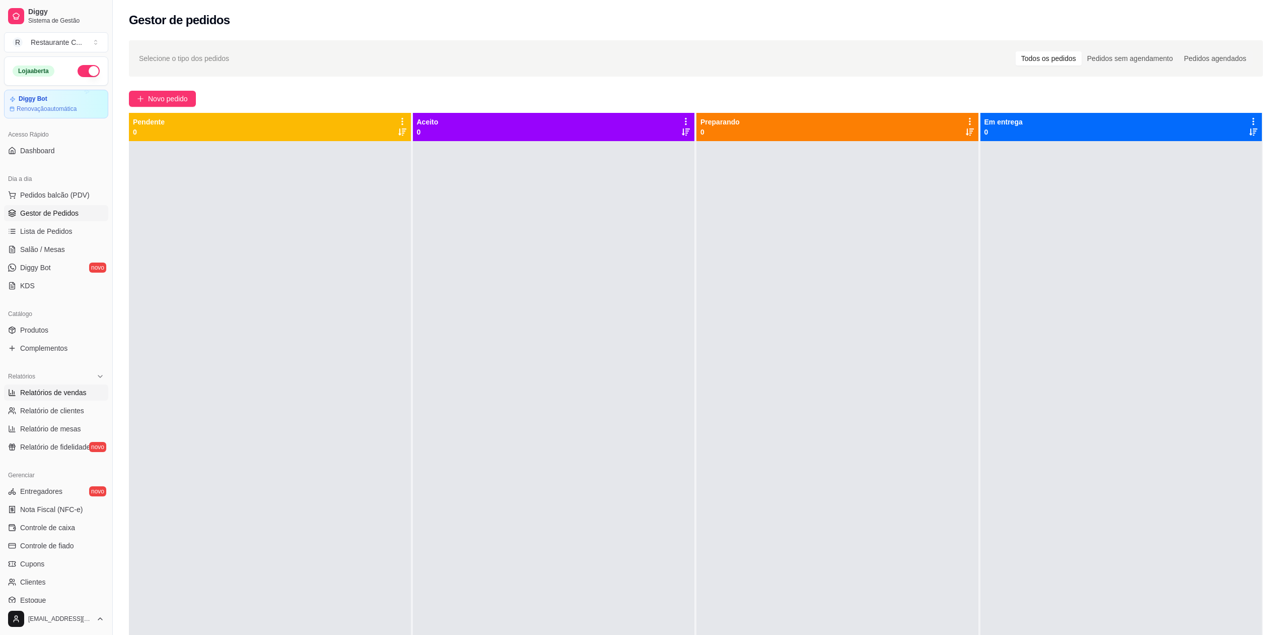
click at [70, 393] on span "Relatórios de vendas" at bounding box center [53, 392] width 66 height 10
select select "ALL"
select select "0"
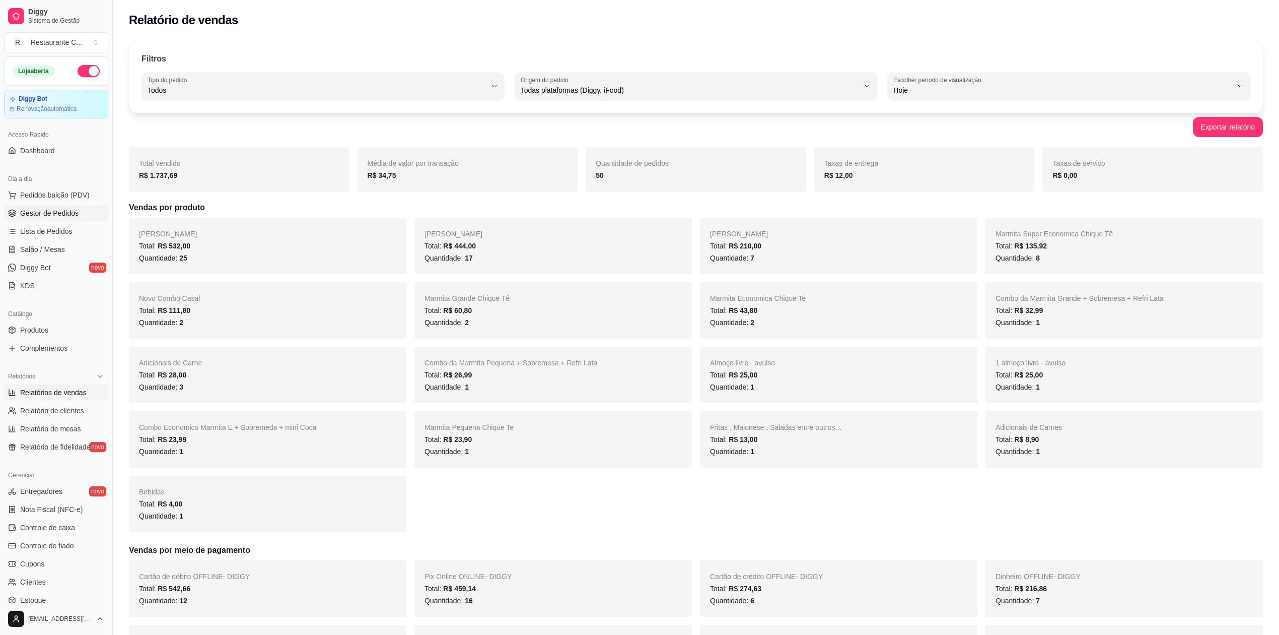
click at [60, 214] on span "Gestor de Pedidos" at bounding box center [49, 213] width 58 height 10
